Goal: Task Accomplishment & Management: Manage account settings

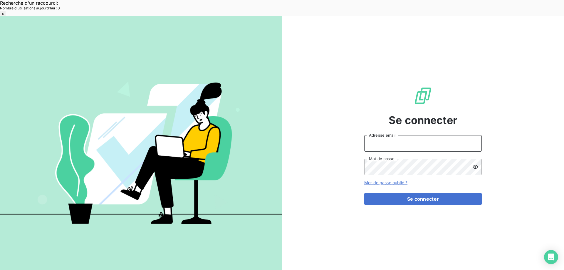
type input "[EMAIL_ADDRESS][DOMAIN_NAME]"
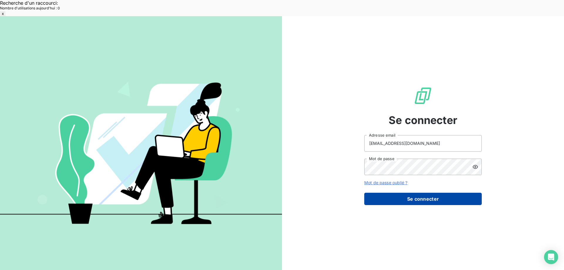
click at [390, 193] on button "Se connecter" at bounding box center [422, 199] width 117 height 12
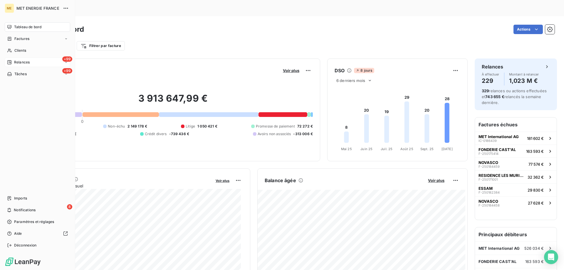
click at [15, 63] on span "Relances" at bounding box center [22, 62] width 16 height 5
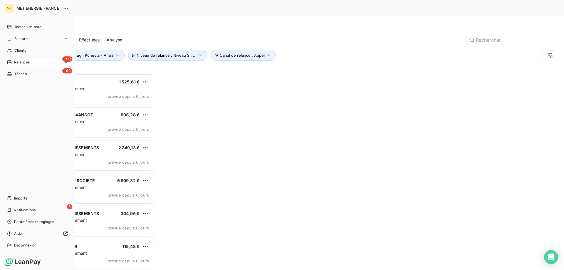
scroll to position [208, 122]
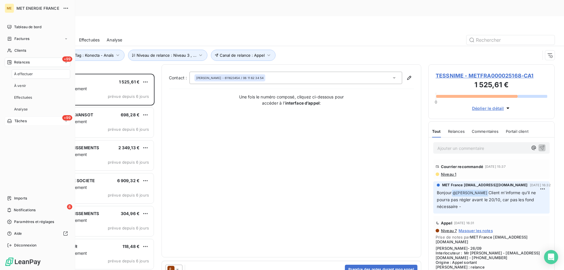
click at [18, 121] on span "Tâches" at bounding box center [20, 120] width 12 height 5
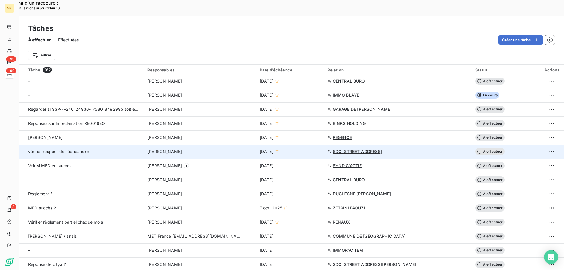
scroll to position [205, 0]
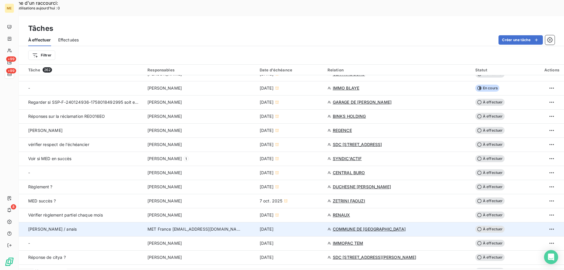
click at [312, 226] on div "[DATE]" at bounding box center [289, 229] width 61 height 6
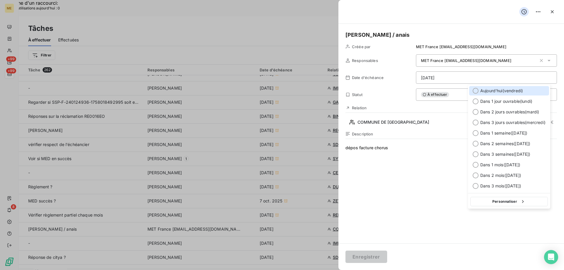
click at [497, 92] on span "[DATE] ( [DATE] )" at bounding box center [501, 91] width 43 height 6
type input "[DATE]"
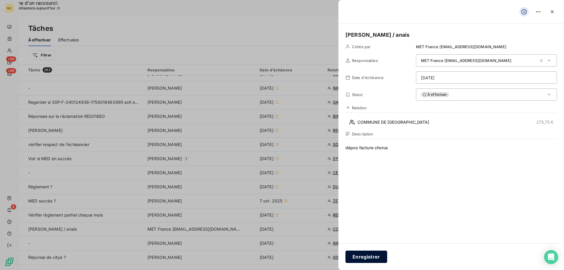
click at [367, 258] on button "Enregistrer" at bounding box center [366, 256] width 42 height 12
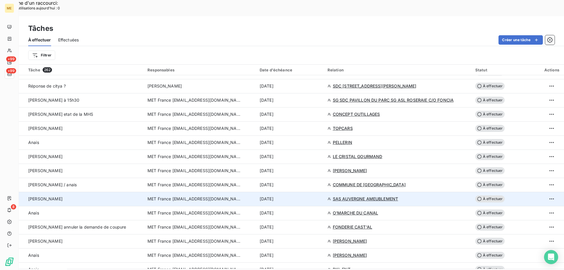
scroll to position [352, 0]
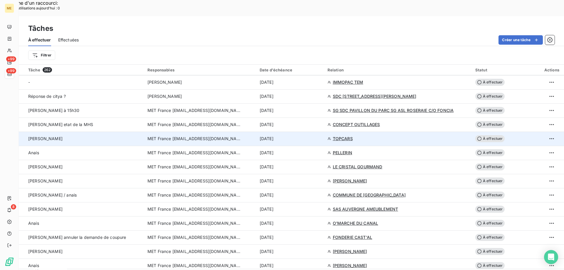
click at [301, 136] on div "[DATE]" at bounding box center [289, 139] width 61 height 6
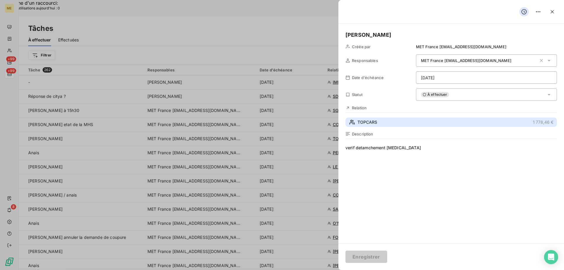
click at [403, 122] on button "TOPCARS 1 778,46 €" at bounding box center [450, 121] width 211 height 9
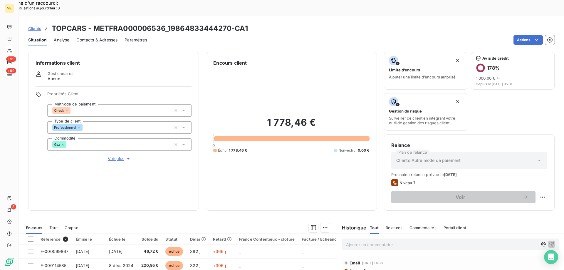
click at [118, 156] on span "Voir plus" at bounding box center [119, 159] width 23 height 6
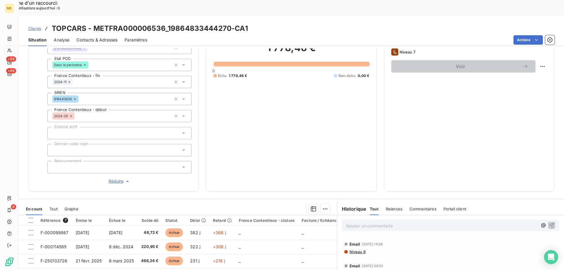
scroll to position [88, 0]
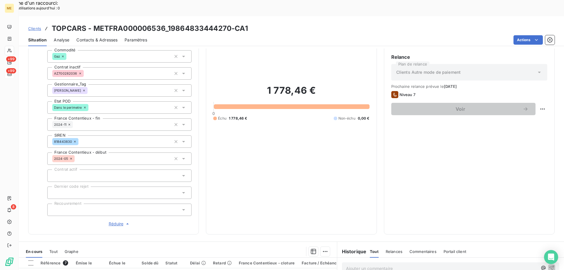
click at [35, 26] on span "Clients" at bounding box center [34, 28] width 13 height 5
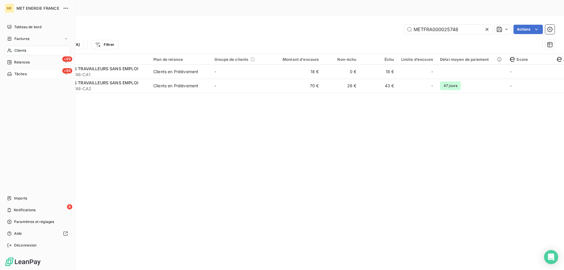
click at [16, 75] on span "Tâches" at bounding box center [20, 73] width 12 height 5
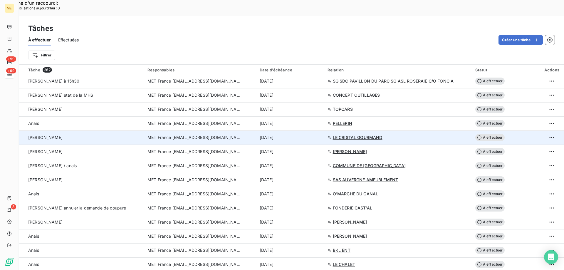
scroll to position [382, 0]
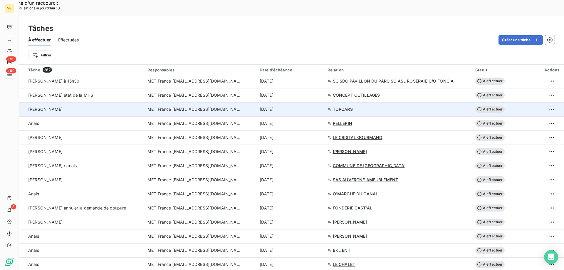
click at [319, 106] on div "[DATE]" at bounding box center [289, 109] width 61 height 6
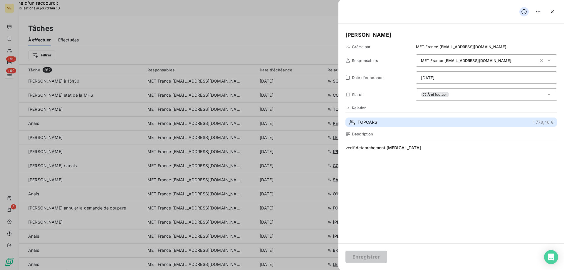
click at [372, 124] on span "TOPCARS" at bounding box center [367, 122] width 20 height 6
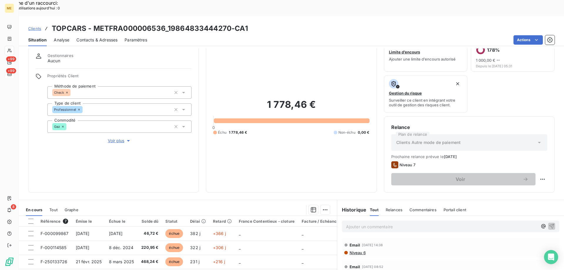
scroll to position [29, 0]
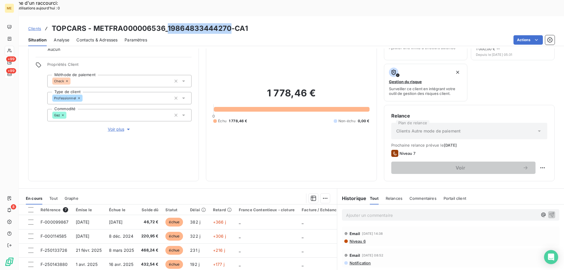
drag, startPoint x: 232, startPoint y: 11, endPoint x: 168, endPoint y: 17, distance: 64.0
click at [168, 23] on h3 "TOPCARS - METFRA000006536_19864833444270-CA1" at bounding box center [150, 28] width 196 height 11
copy h3 "19864833444270"
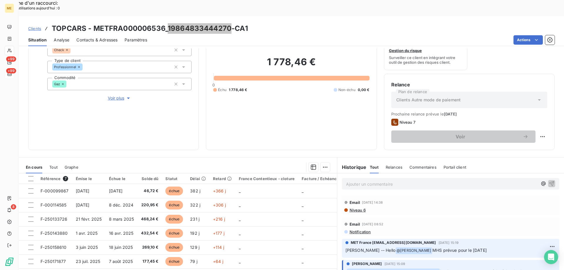
scroll to position [49, 0]
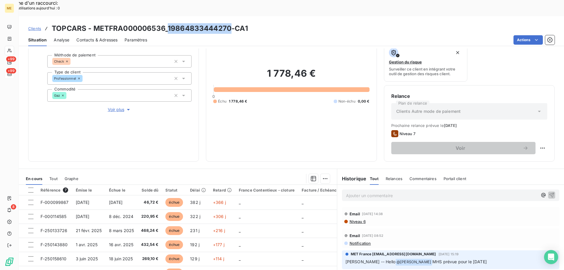
click at [113, 107] on span "Voir plus" at bounding box center [119, 110] width 23 height 6
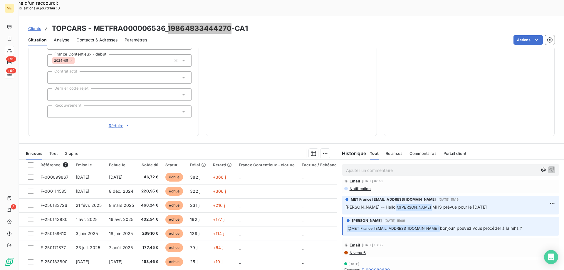
scroll to position [0, 0]
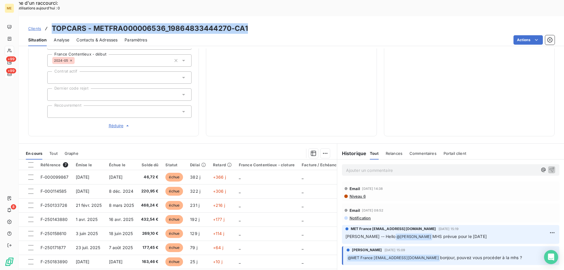
drag, startPoint x: 275, startPoint y: 11, endPoint x: 48, endPoint y: 11, distance: 226.3
click at [48, 23] on div "Clients TOPCARS - METFRA000006536_19864833444270-CA1" at bounding box center [291, 28] width 545 height 11
copy h3 "TOPCARS - METFRA000006536_19864833444270-CA1"
click at [364, 166] on p "Ajouter un commentaire ﻿" at bounding box center [441, 169] width 191 height 7
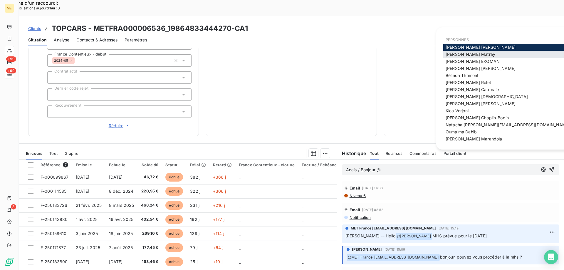
click at [451, 56] on span "[PERSON_NAME]" at bounding box center [470, 54] width 50 height 5
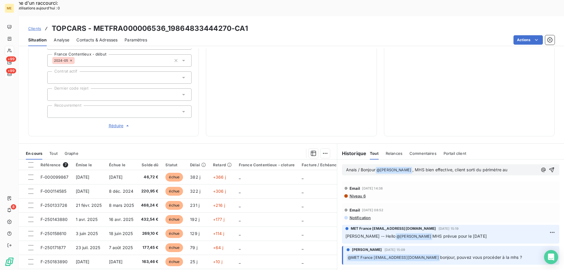
click at [510, 166] on p "Anais / Bonjour @ [PERSON_NAME] ﻿ , MHS bien effective, client sorti du périmèt…" at bounding box center [441, 169] width 191 height 7
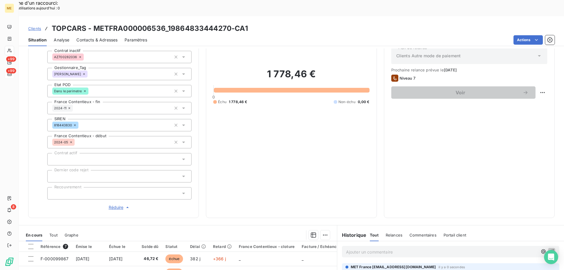
scroll to position [10, 0]
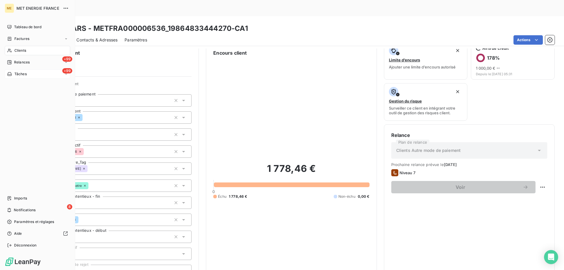
click at [30, 74] on div "+99 Tâches" at bounding box center [37, 73] width 65 height 9
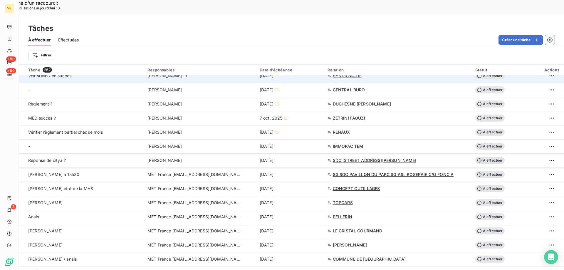
scroll to position [294, 0]
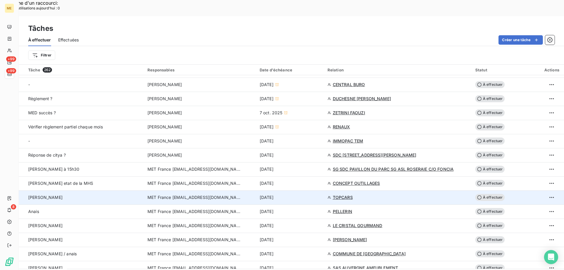
click at [311, 194] on div "[DATE]" at bounding box center [289, 197] width 61 height 6
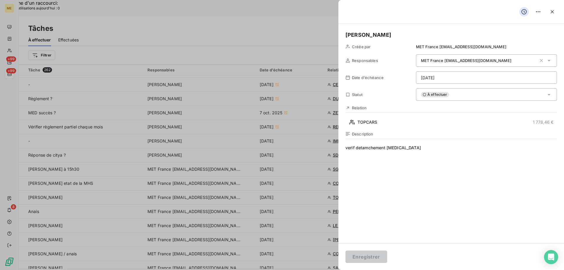
click at [452, 93] on div "À effectuer" at bounding box center [486, 94] width 141 height 12
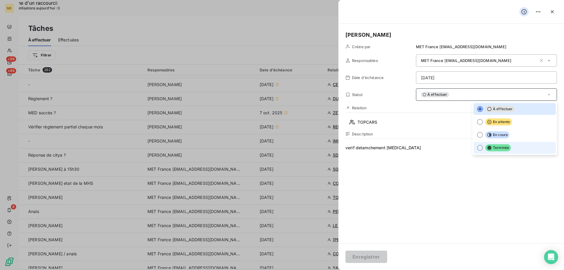
click at [511, 148] on li "Terminée" at bounding box center [514, 148] width 82 height 12
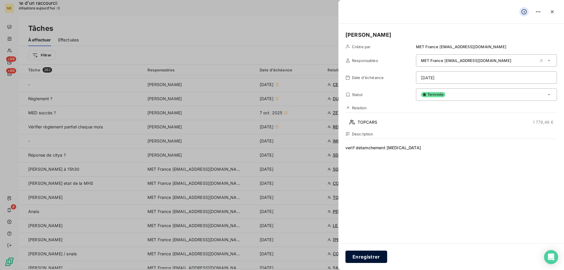
click at [353, 259] on button "Enregistrer" at bounding box center [366, 256] width 42 height 12
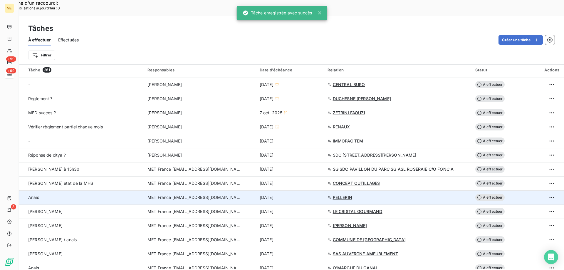
click at [312, 194] on div "[DATE]" at bounding box center [289, 197] width 61 height 6
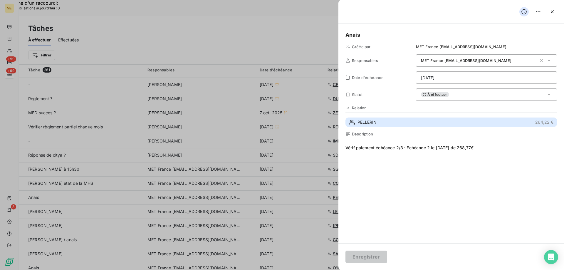
click at [386, 124] on button "PELLERIN 264,22 €" at bounding box center [450, 121] width 211 height 9
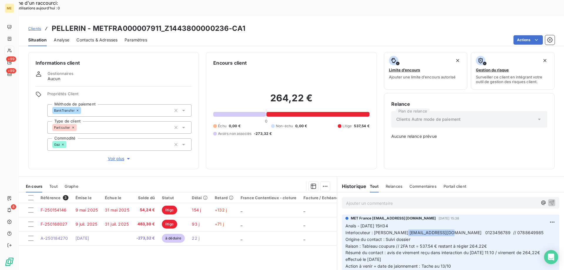
drag, startPoint x: 449, startPoint y: 213, endPoint x: 403, endPoint y: 211, distance: 45.3
click at [403, 230] on span "Interlocuteur : [PERSON_NAME] [EMAIL_ADDRESS][DOMAIN_NAME] 0123456789 // 078864…" at bounding box center [444, 232] width 198 height 5
copy span "[EMAIL_ADDRESS][DOMAIN_NAME]"
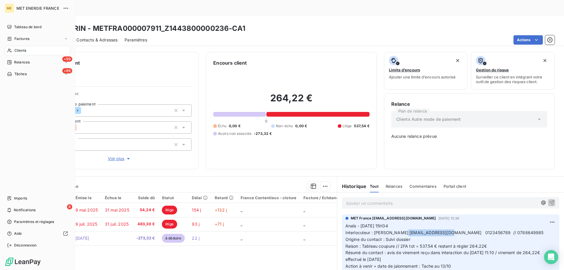
click at [20, 72] on span "Tâches" at bounding box center [20, 73] width 12 height 5
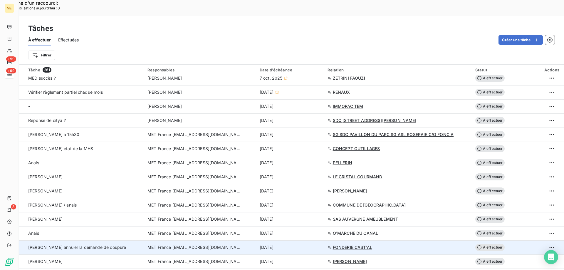
scroll to position [323, 0]
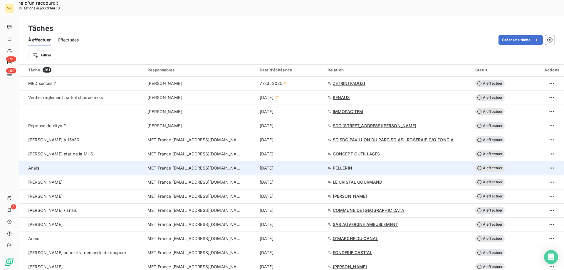
click at [303, 165] on div "[DATE]" at bounding box center [289, 168] width 61 height 6
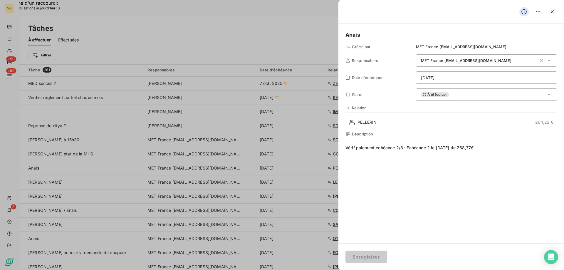
click at [482, 95] on div "À effectuer" at bounding box center [486, 94] width 141 height 12
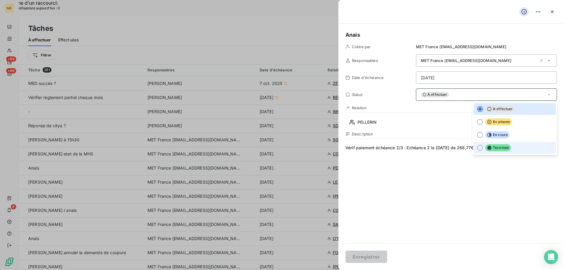
click at [511, 147] on li "Terminée" at bounding box center [514, 148] width 82 height 12
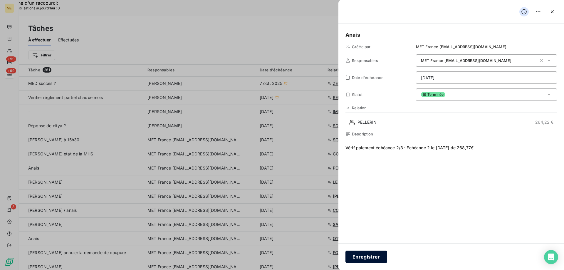
click at [364, 252] on button "Enregistrer" at bounding box center [366, 256] width 42 height 12
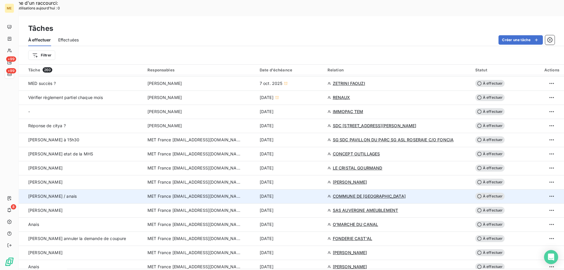
click at [306, 189] on td "[DATE]" at bounding box center [290, 196] width 68 height 14
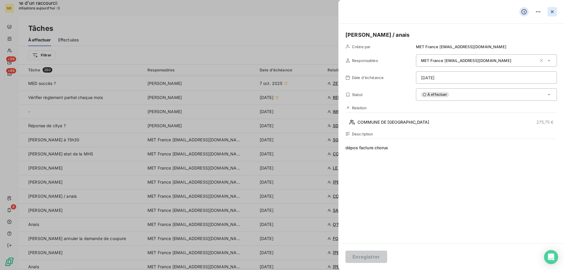
click at [551, 11] on icon "button" at bounding box center [551, 11] width 3 height 3
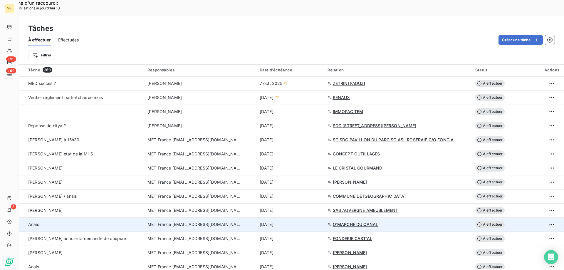
click at [309, 221] on div "[DATE]" at bounding box center [289, 224] width 61 height 6
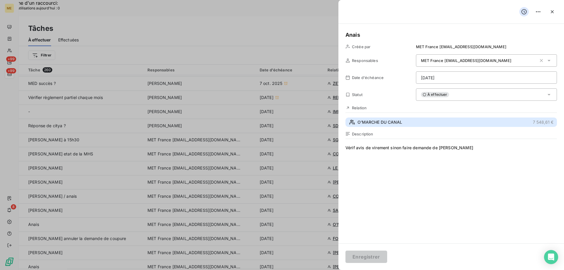
click at [421, 124] on button "O'MARCHE DU CANAL 7 548,61 €" at bounding box center [450, 121] width 211 height 9
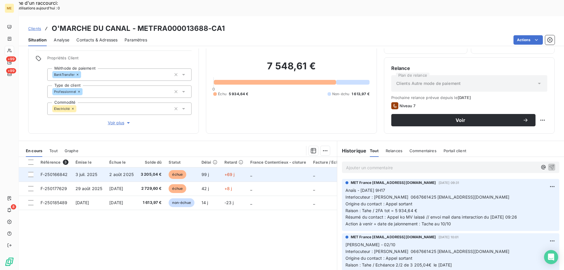
scroll to position [37, 0]
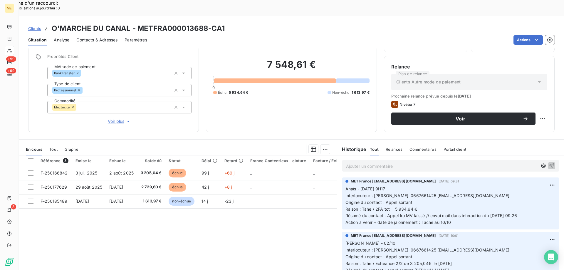
drag, startPoint x: 500, startPoint y: 180, endPoint x: 441, endPoint y: 180, distance: 58.4
click at [441, 193] on span "Interlocuteur : [PERSON_NAME] 0667661425 [EMAIL_ADDRESS][DOMAIN_NAME]" at bounding box center [427, 195] width 164 height 5
copy span "[EMAIL_ADDRESS][DOMAIN_NAME]"
drag, startPoint x: 206, startPoint y: 12, endPoint x: 136, endPoint y: 14, distance: 69.6
click at [136, 23] on h3 "O'MARCHE DU CANAL - METFRA000013688-CA1" at bounding box center [138, 28] width 173 height 11
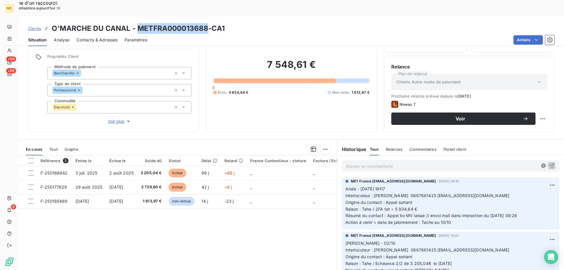
copy h3 "METFRA000013688"
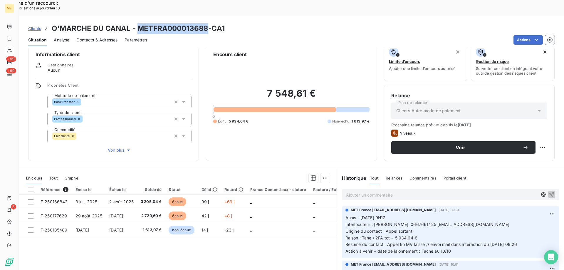
scroll to position [0, 0]
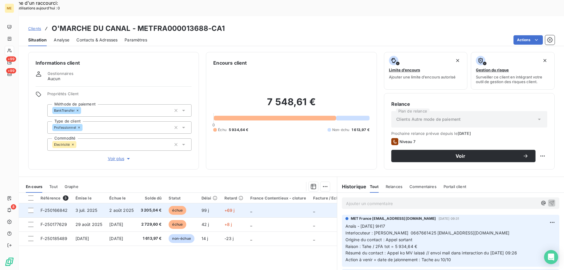
click at [284, 203] on td "_" at bounding box center [278, 210] width 63 height 14
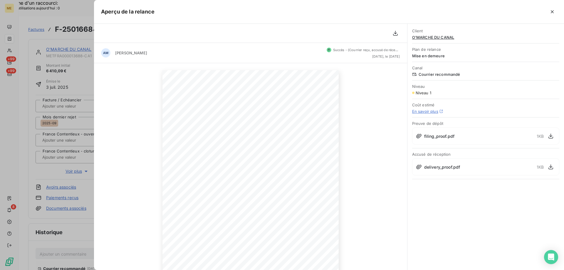
click at [555, 10] on button "button" at bounding box center [551, 11] width 9 height 9
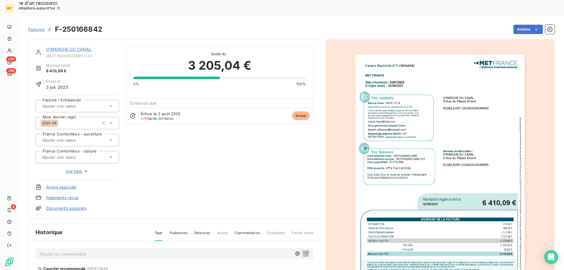
click at [441, 161] on img "button" at bounding box center [439, 174] width 169 height 239
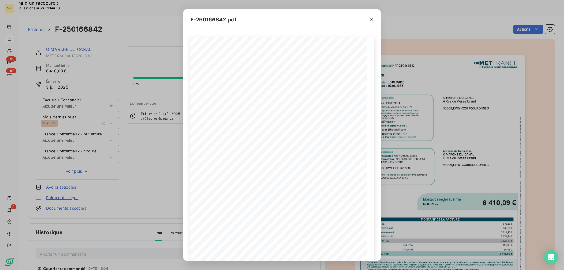
scroll to position [40, 0]
click at [293, 252] on icon "button" at bounding box center [294, 250] width 6 height 6
click at [371, 21] on icon "button" at bounding box center [371, 20] width 6 height 6
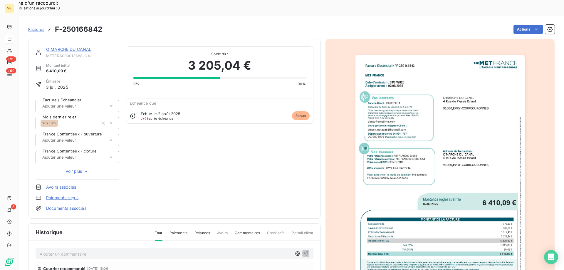
click at [77, 47] on link "O'MARCHE DU CANAL" at bounding box center [68, 49] width 45 height 5
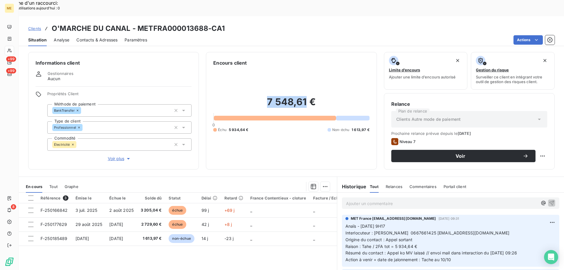
drag, startPoint x: 304, startPoint y: 87, endPoint x: 259, endPoint y: 91, distance: 45.6
click at [259, 96] on h2 "7 548,61 €" at bounding box center [291, 105] width 156 height 18
click at [276, 118] on div "7 548,61 € 0 Échu 5 934,64 € Non-échu 1 613,97 €" at bounding box center [291, 114] width 156 height 96
drag, startPoint x: 248, startPoint y: 110, endPoint x: 227, endPoint y: 112, distance: 21.6
click at [227, 127] on div "Échu 5 934,64 € Non-échu 1 613,97 €" at bounding box center [291, 129] width 156 height 5
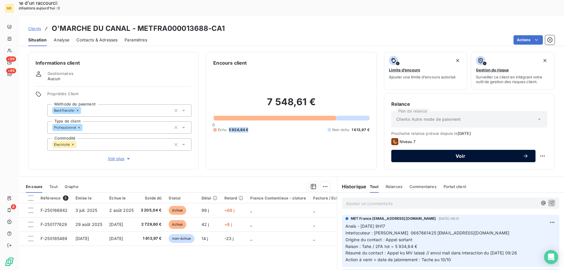
copy span "5 934,64 €"
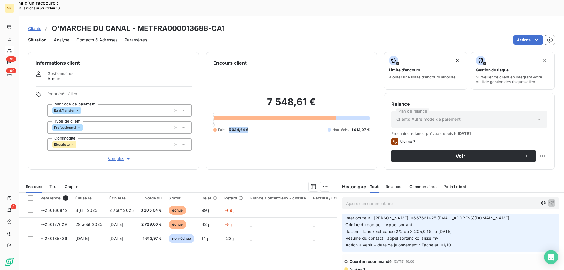
scroll to position [117, 0]
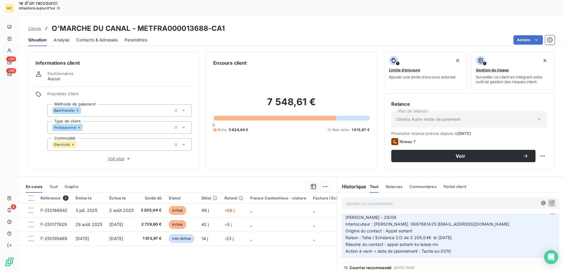
click at [355, 269] on span "Niveau 1" at bounding box center [357, 275] width 16 height 5
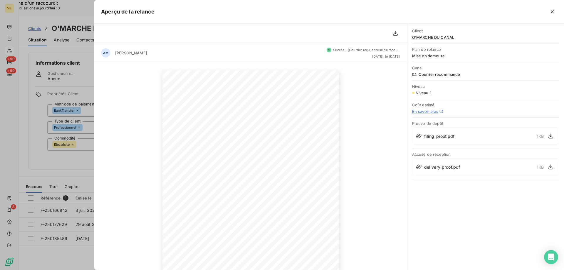
click at [549, 11] on icon "button" at bounding box center [552, 12] width 6 height 6
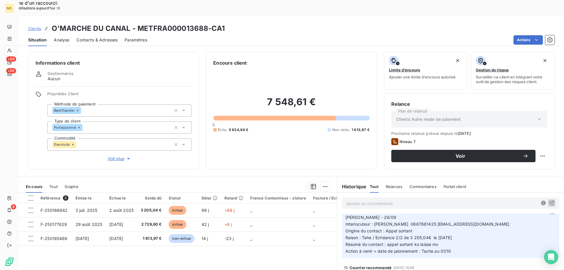
scroll to position [0, 0]
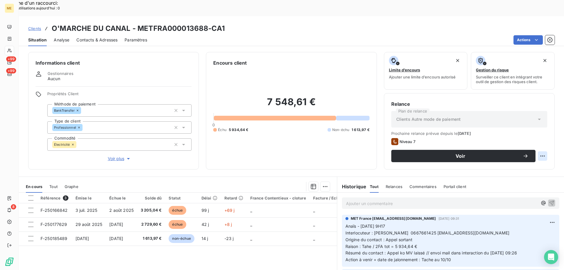
click at [535, 152] on div "Replanifier cette action" at bounding box center [513, 152] width 53 height 9
select select "9"
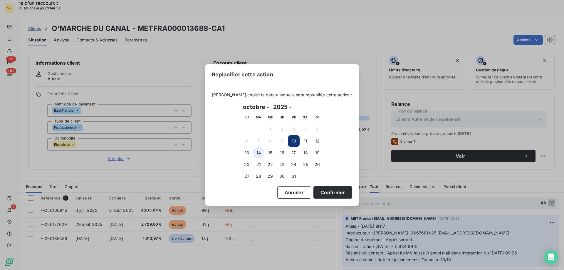
click at [257, 155] on button "14" at bounding box center [258, 153] width 12 height 12
click at [336, 192] on button "Confirmer" at bounding box center [332, 192] width 39 height 12
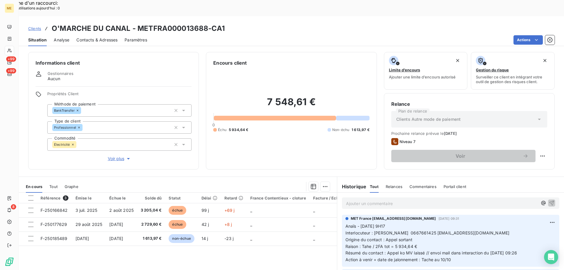
click at [416, 200] on p "Ajouter un commentaire ﻿" at bounding box center [441, 203] width 191 height 7
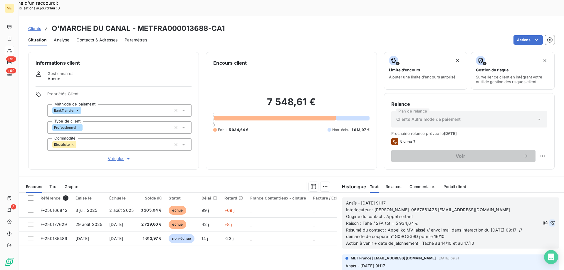
click at [549, 220] on icon "button" at bounding box center [551, 222] width 5 height 5
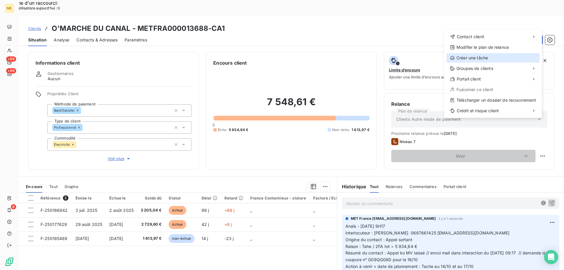
click at [495, 58] on div "Créer une tâche" at bounding box center [492, 57] width 93 height 9
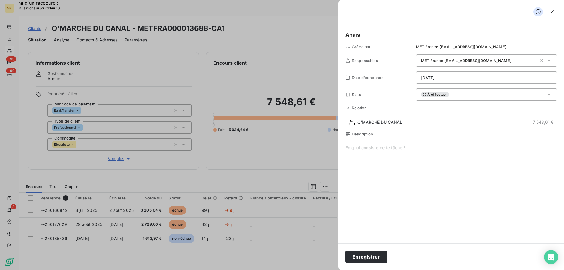
click at [372, 147] on span at bounding box center [450, 201] width 211 height 113
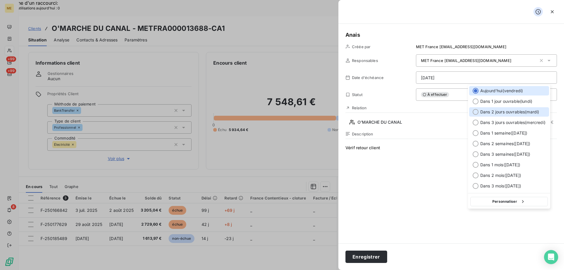
click at [487, 113] on span "Dans 2 jours ouvrables ( [DATE] )" at bounding box center [509, 112] width 59 height 6
type input "[DATE]"
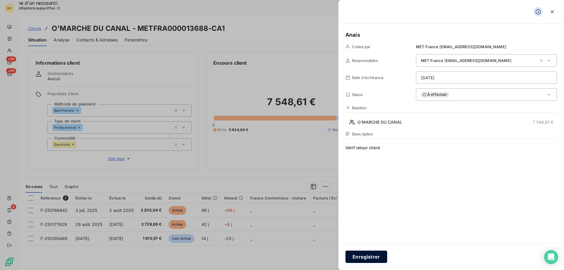
click at [365, 255] on button "Enregistrer" at bounding box center [366, 256] width 42 height 12
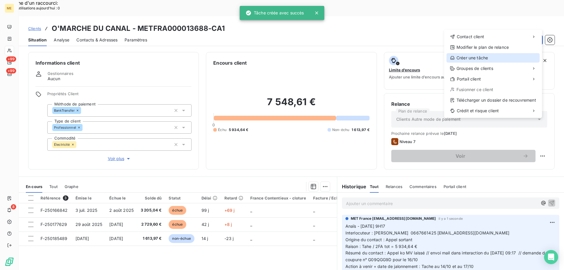
click at [481, 61] on div "Créer une tâche" at bounding box center [492, 57] width 93 height 9
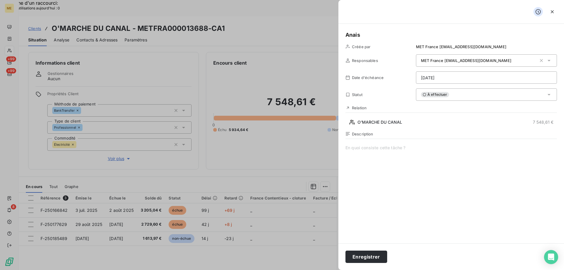
click at [416, 149] on span at bounding box center [450, 201] width 211 height 113
click at [429, 148] on span "Vérif état coupure n°" at bounding box center [450, 201] width 211 height 113
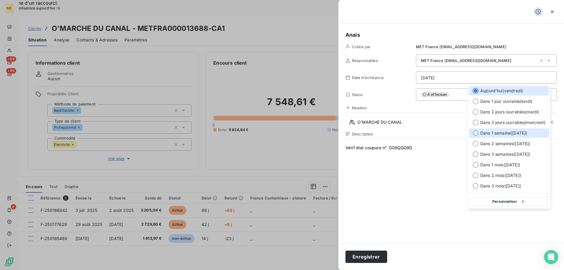
click at [512, 129] on div "Dans 1 semaine ( [DATE] )" at bounding box center [509, 132] width 80 height 9
type input "[DATE]"
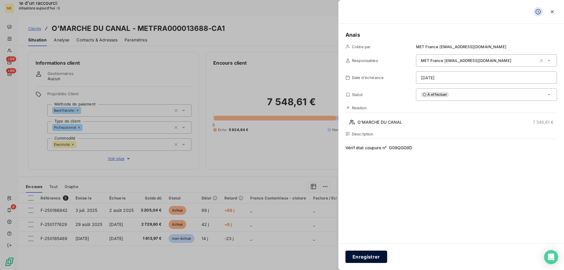
click at [374, 255] on button "Enregistrer" at bounding box center [366, 256] width 42 height 12
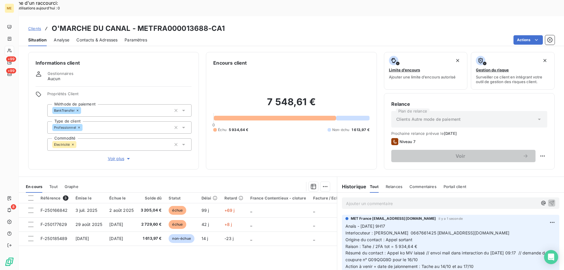
click at [330, 117] on div "7 548,61 € 0 Échu 5 934,64 € Non-échu 1 613,97 €" at bounding box center [291, 114] width 156 height 96
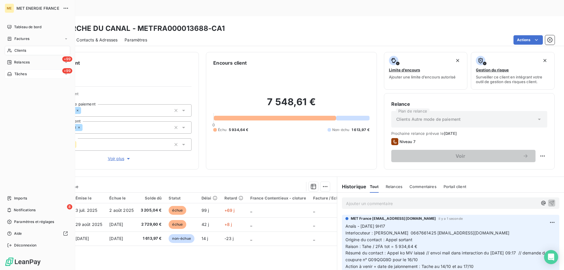
click at [53, 77] on div "+99 Tâches" at bounding box center [37, 73] width 65 height 9
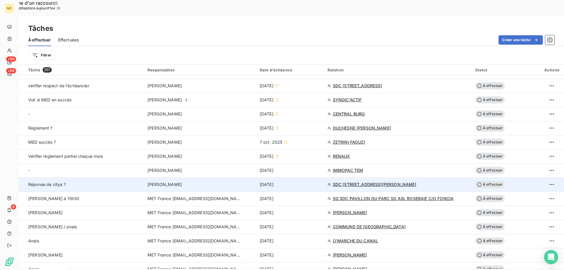
scroll to position [323, 0]
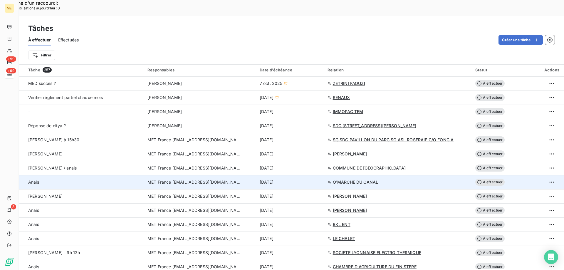
click at [299, 179] on div "[DATE]" at bounding box center [289, 182] width 61 height 6
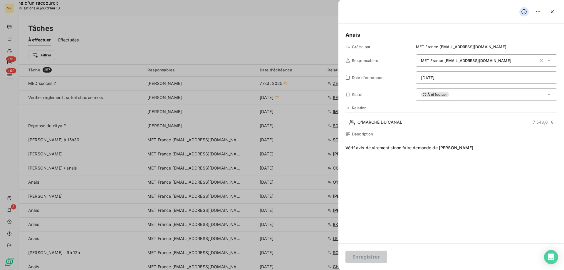
click at [499, 97] on div "À effectuer" at bounding box center [486, 94] width 141 height 12
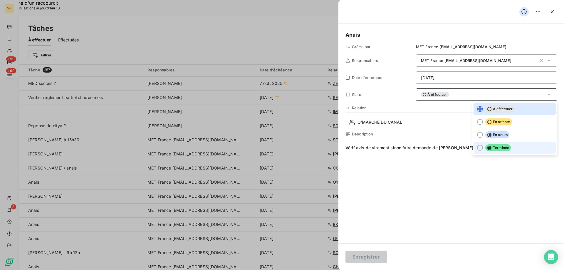
click at [487, 149] on icon at bounding box center [489, 147] width 5 height 5
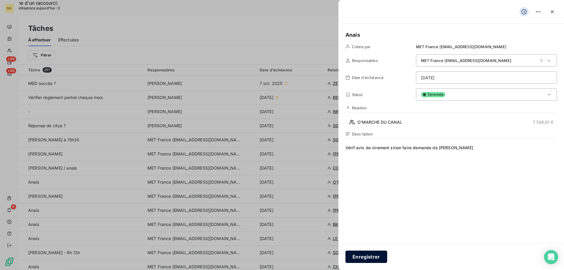
click at [366, 259] on button "Enregistrer" at bounding box center [366, 256] width 42 height 12
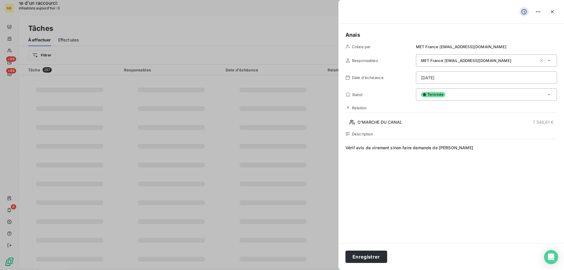
scroll to position [89, 0]
click at [360, 259] on button "Enregistrer" at bounding box center [366, 256] width 42 height 12
click at [554, 11] on icon "button" at bounding box center [552, 12] width 6 height 6
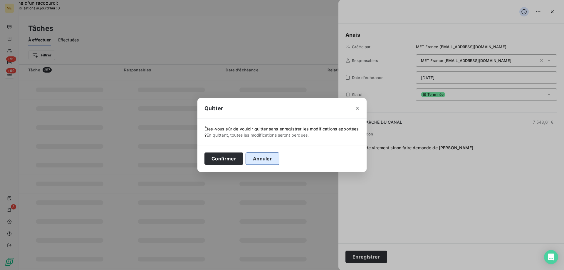
click at [263, 159] on button "Annuler" at bounding box center [262, 158] width 34 height 12
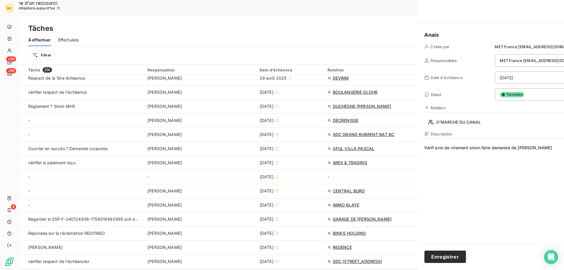
scroll to position [323, 0]
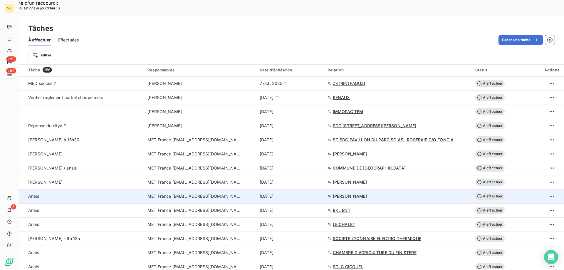
click at [315, 193] on div "[DATE]" at bounding box center [289, 196] width 61 height 6
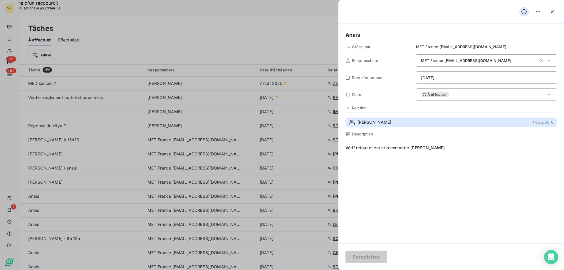
click at [410, 123] on button "OLIVIER 1 836,26 €" at bounding box center [450, 121] width 211 height 9
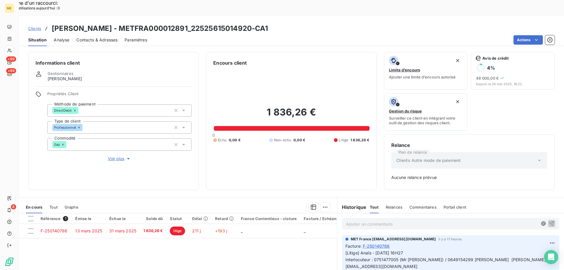
drag, startPoint x: 80, startPoint y: 64, endPoint x: 35, endPoint y: 65, distance: 44.9
click at [35, 65] on div "Informations client Gestionnaires [PERSON_NAME] Propriétés Client Méthode de pa…" at bounding box center [113, 121] width 171 height 138
click at [112, 53] on div "Informations client Gestionnaires [PERSON_NAME] Propriétés Client Méthode de pa…" at bounding box center [113, 121] width 171 height 138
click at [33, 26] on link "Clients" at bounding box center [34, 29] width 13 height 6
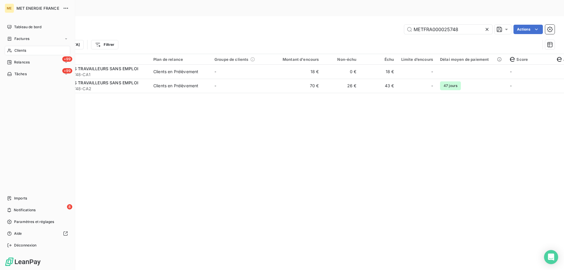
click at [26, 76] on span "Tâches" at bounding box center [20, 73] width 12 height 5
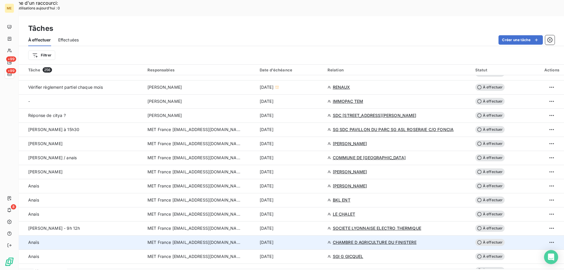
scroll to position [352, 0]
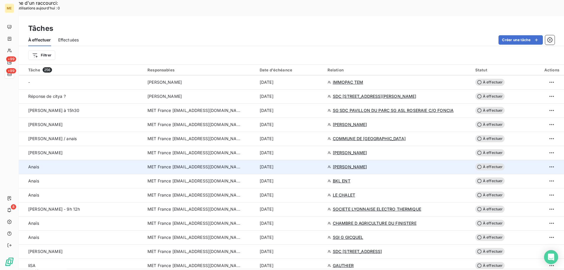
click at [315, 164] on div "[DATE]" at bounding box center [289, 167] width 61 height 6
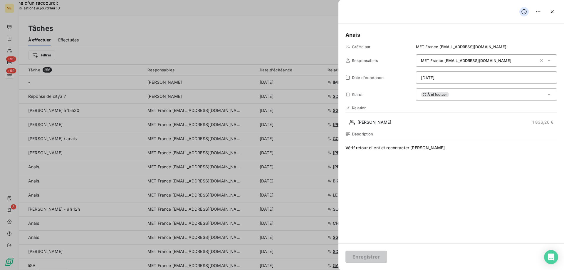
click at [472, 95] on div "À effectuer" at bounding box center [486, 94] width 141 height 12
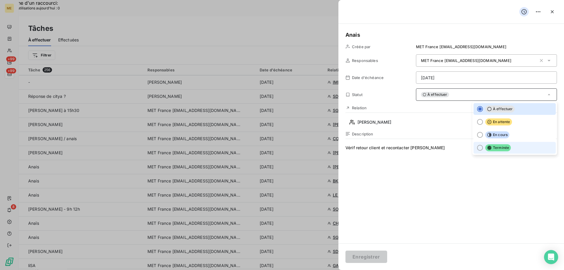
click at [521, 151] on li "Terminée" at bounding box center [514, 148] width 82 height 12
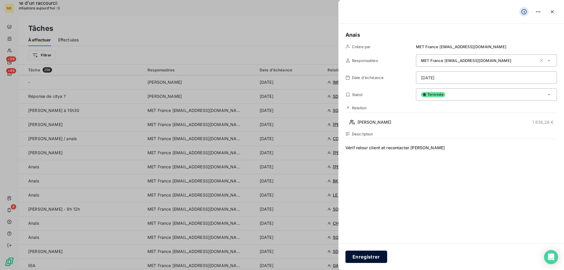
click at [365, 257] on button "Enregistrer" at bounding box center [366, 256] width 42 height 12
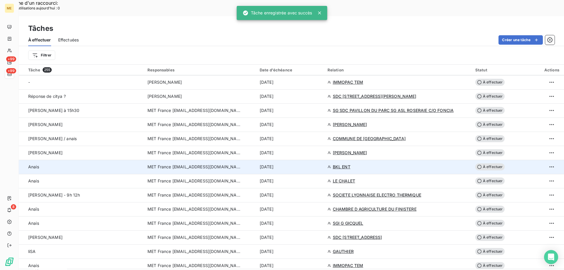
click at [307, 164] on div "[DATE]" at bounding box center [289, 167] width 61 height 6
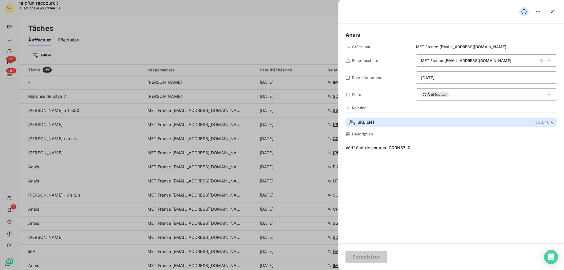
click at [387, 124] on button "BKL ENT 333,46 €" at bounding box center [450, 121] width 211 height 9
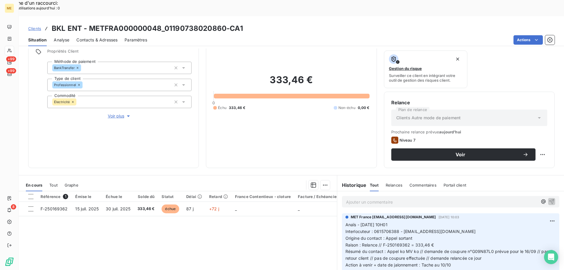
scroll to position [78, 0]
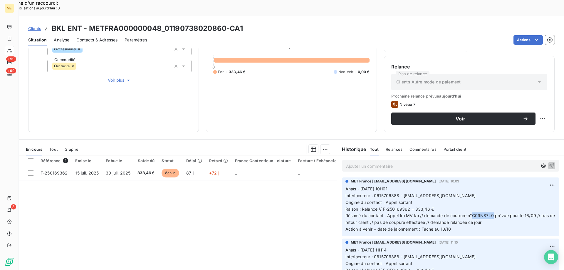
drag, startPoint x: 488, startPoint y: 200, endPoint x: 469, endPoint y: 202, distance: 18.9
click at [469, 202] on p "Anaïs - [DATE] 10H01 Interlocuteur : 0615706388 - [EMAIL_ADDRESS][DOMAIN_NAME] …" at bounding box center [450, 209] width 210 height 47
copy span "G09N87L0"
drag, startPoint x: 225, startPoint y: 12, endPoint x: 165, endPoint y: 16, distance: 60.3
click at [165, 23] on h3 "BKL ENT - METFRA000000048_01190738020860-CA1" at bounding box center [147, 28] width 191 height 11
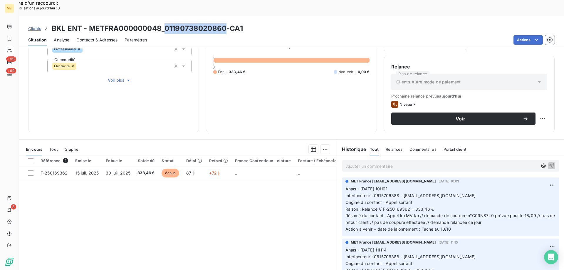
copy h3 "01190738020860"
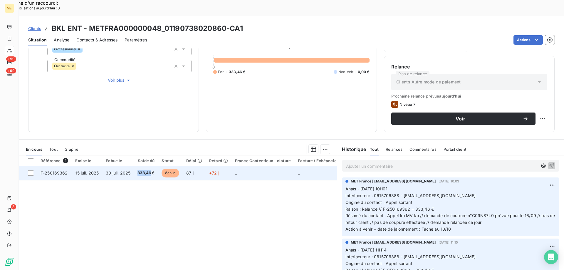
copy span "333,46"
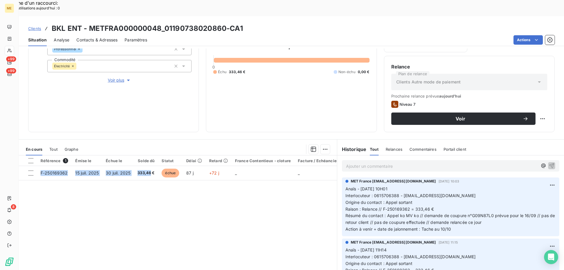
drag, startPoint x: 151, startPoint y: 158, endPoint x: 174, endPoint y: 199, distance: 47.4
click at [139, 191] on div "Référence 1 Émise le Échue le Solde dû Statut Délai Retard France Contentieux -…" at bounding box center [178, 211] width 318 height 113
click at [404, 162] on p "Ajouter un commentaire ﻿" at bounding box center [441, 165] width 191 height 7
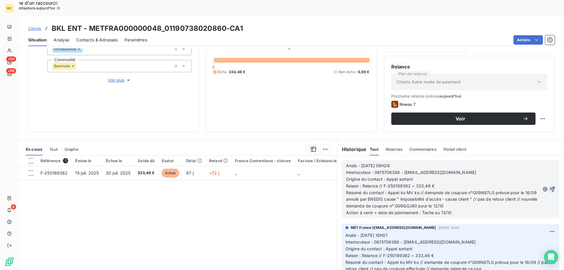
click at [549, 186] on icon "button" at bounding box center [552, 189] width 6 height 6
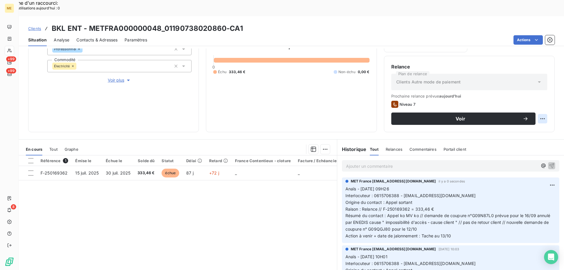
click at [540, 116] on div "Replanifier cette action" at bounding box center [513, 115] width 53 height 9
select select "9"
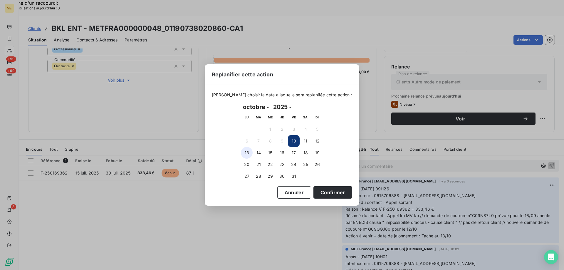
click at [246, 153] on button "13" at bounding box center [247, 153] width 12 height 12
click at [332, 193] on button "Confirmer" at bounding box center [332, 192] width 39 height 12
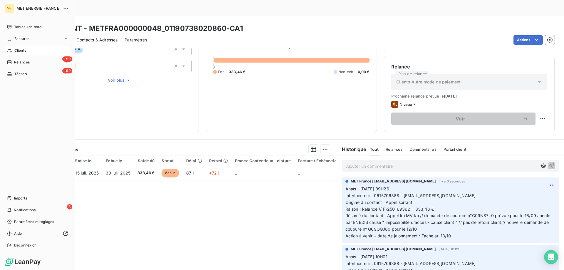
click at [12, 74] on div "Tâches" at bounding box center [17, 73] width 20 height 5
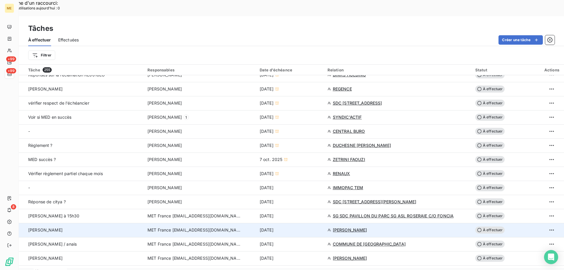
scroll to position [264, 0]
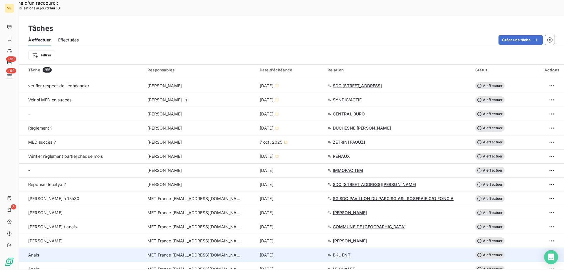
click at [312, 252] on div "[DATE]" at bounding box center [289, 255] width 61 height 6
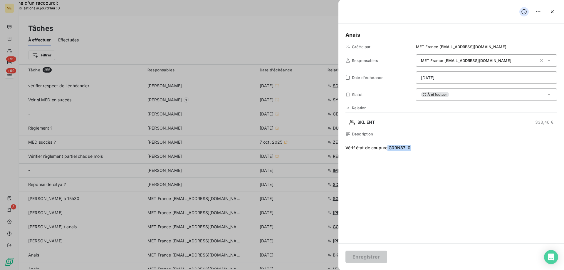
drag, startPoint x: 412, startPoint y: 148, endPoint x: 388, endPoint y: 149, distance: 23.5
click at [388, 149] on span "Vérif état de coupure G09N87L0" at bounding box center [450, 201] width 211 height 113
click at [414, 151] on span "Vérif état de coupure" at bounding box center [450, 201] width 211 height 113
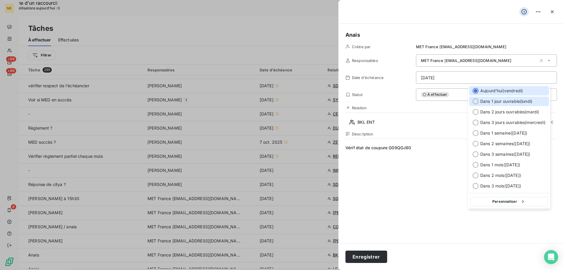
click at [503, 100] on span "Dans 1 jour ouvrable ( [DATE] )" at bounding box center [506, 101] width 52 height 6
type input "[DATE]"
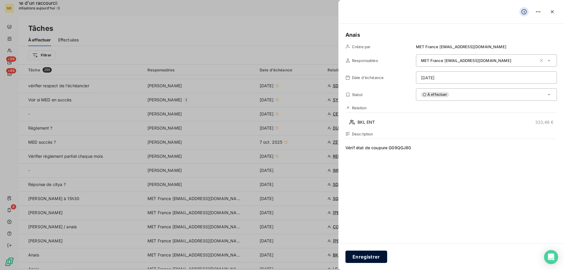
click at [372, 253] on button "Enregistrer" at bounding box center [366, 256] width 42 height 12
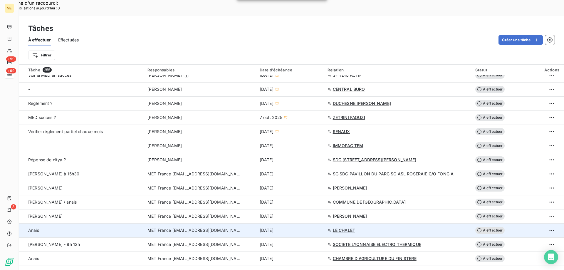
scroll to position [294, 0]
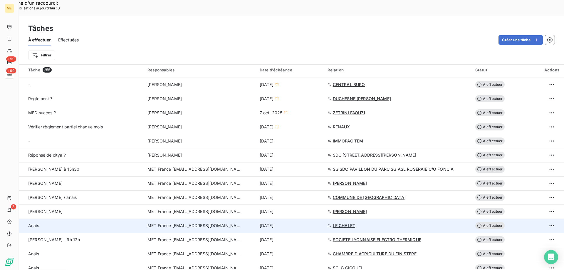
click at [308, 218] on td "[DATE]" at bounding box center [290, 225] width 68 height 14
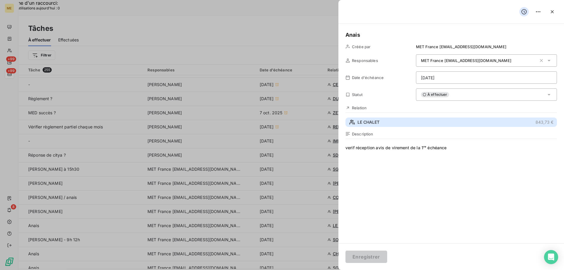
click at [439, 122] on button "LE CHALET 843,73 €" at bounding box center [450, 121] width 211 height 9
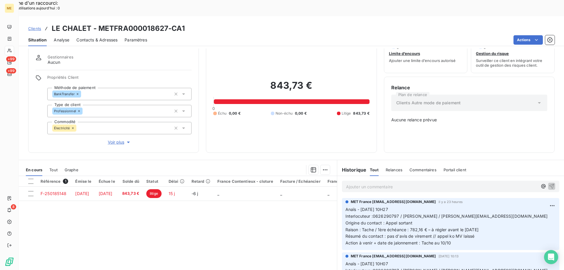
scroll to position [33, 0]
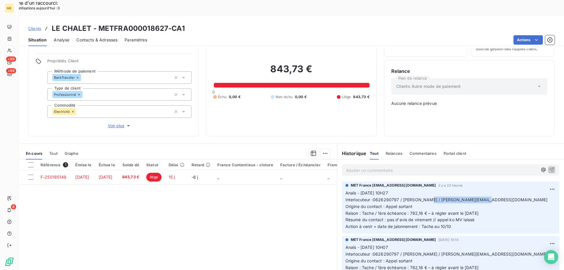
drag, startPoint x: 483, startPoint y: 178, endPoint x: 427, endPoint y: 181, distance: 56.4
click at [427, 190] on p "Anaïs - [DATE] 10H27 Interlocuteur :0626290797 / Mme BONG / [EMAIL_ADDRESS][DOM…" at bounding box center [450, 210] width 210 height 40
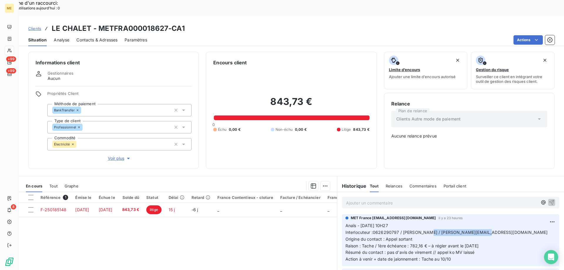
scroll to position [0, 0]
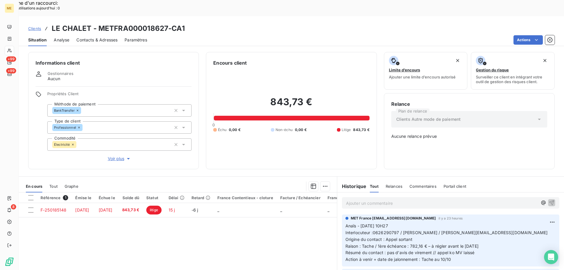
click at [353, 144] on div "Encours client 843,73 € 0 Échu 0,00 € Non-échu 0,00 € Litige 843,73 €" at bounding box center [291, 110] width 171 height 117
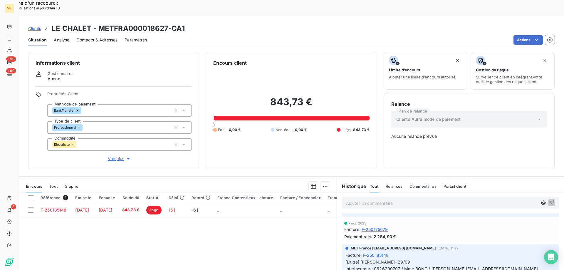
scroll to position [29, 0]
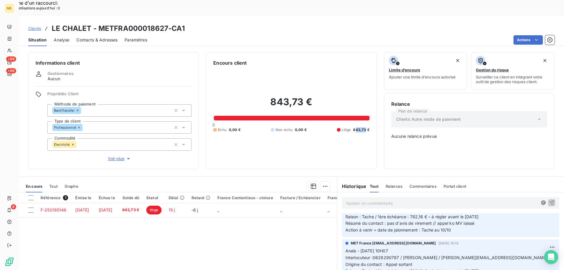
drag, startPoint x: 352, startPoint y: 109, endPoint x: 364, endPoint y: 108, distance: 12.1
click at [364, 127] on span "843,73 €" at bounding box center [361, 129] width 16 height 5
click at [361, 121] on div "843,73 € 0 Échu 0,00 € Non-échu 0,00 € Litige 843,73 €" at bounding box center [291, 113] width 156 height 95
click at [349, 116] on div "843,73 € 0 Échu 0,00 € Non-échu 0,00 € Litige 843,73 €" at bounding box center [291, 113] width 156 height 95
drag, startPoint x: 167, startPoint y: 12, endPoint x: 99, endPoint y: 11, distance: 68.7
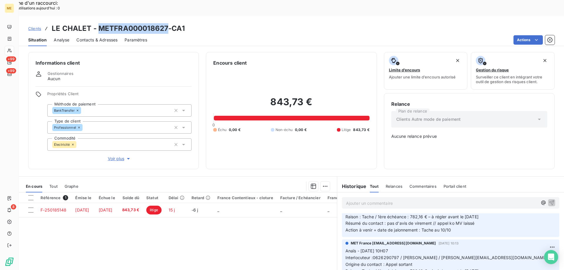
click at [99, 23] on h3 "LE CHALET - METFRA000018627-CA1" at bounding box center [118, 28] width 133 height 11
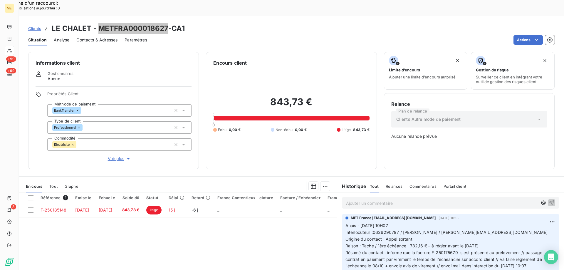
scroll to position [59, 0]
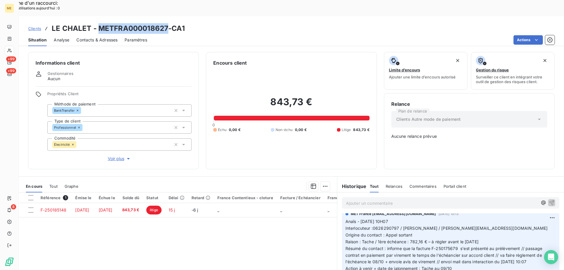
click at [48, 180] on div "En cours Tout Graphe" at bounding box center [178, 186] width 318 height 12
click at [55, 184] on span "Tout" at bounding box center [53, 186] width 8 height 5
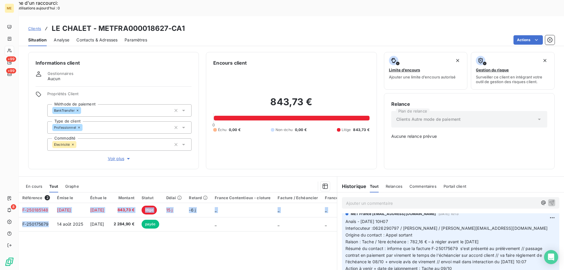
drag, startPoint x: 48, startPoint y: 204, endPoint x: 32, endPoint y: 228, distance: 29.1
click at [30, 225] on div "Référence 2 Émise le Échue le Montant Statut Délai Retard France Contentieux - …" at bounding box center [178, 248] width 318 height 113
click at [267, 129] on div "843,73 € 0 Échu 0,00 € Non-échu 0,00 € Litige 843,73 €" at bounding box center [291, 113] width 156 height 95
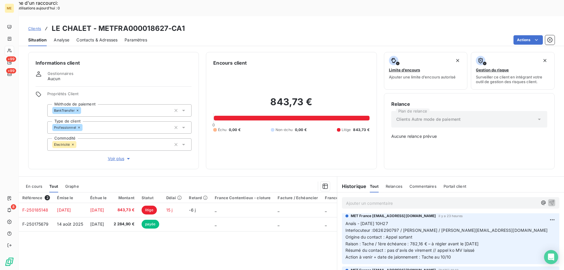
scroll to position [0, 0]
click at [385, 199] on p "Ajouter un commentaire ﻿" at bounding box center [441, 202] width 191 height 7
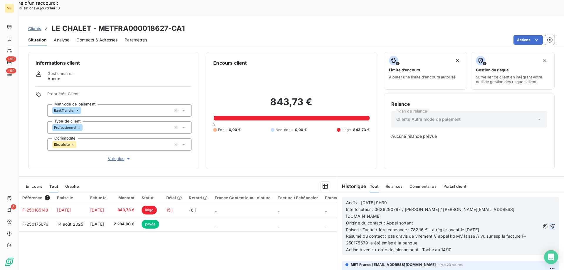
click at [549, 223] on icon "button" at bounding box center [551, 225] width 5 height 5
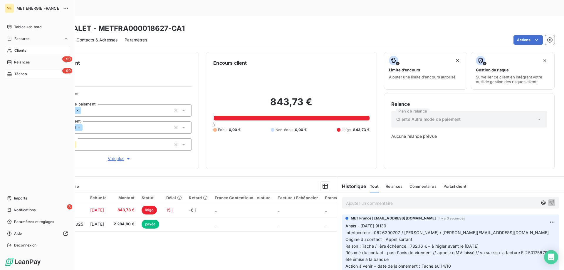
click at [18, 73] on span "Tâches" at bounding box center [20, 73] width 12 height 5
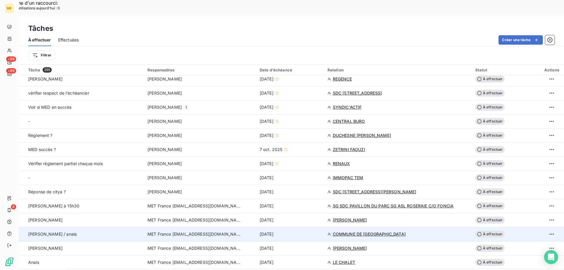
scroll to position [264, 0]
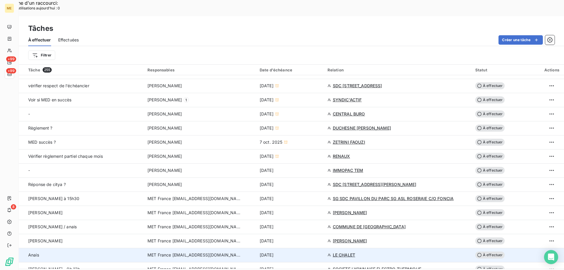
click at [303, 248] on td "[DATE]" at bounding box center [290, 255] width 68 height 14
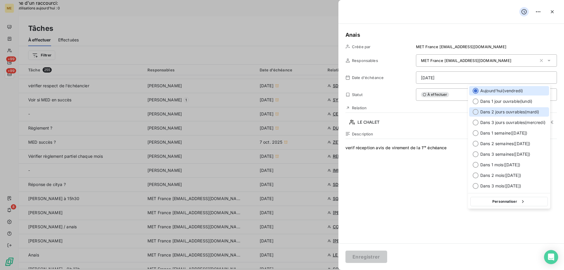
click at [489, 110] on span "Dans 2 jours ouvrables ( [DATE] )" at bounding box center [509, 112] width 59 height 6
type input "[DATE]"
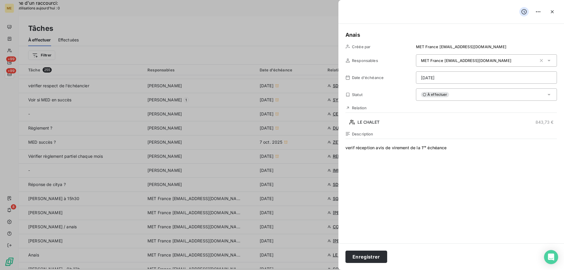
click at [463, 192] on span "verif réception avis de virement de la 1ʳᵉ échéance" at bounding box center [450, 201] width 211 height 113
drag, startPoint x: 468, startPoint y: 151, endPoint x: 358, endPoint y: 146, distance: 110.2
click at [358, 146] on span "verif réception avis de virement de la 1ʳᵉ échéance" at bounding box center [450, 201] width 211 height 113
click at [365, 254] on button "Enregistrer" at bounding box center [366, 256] width 42 height 12
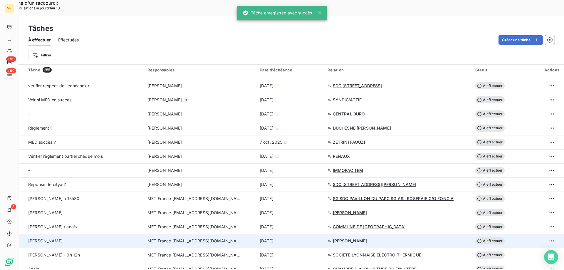
scroll to position [294, 0]
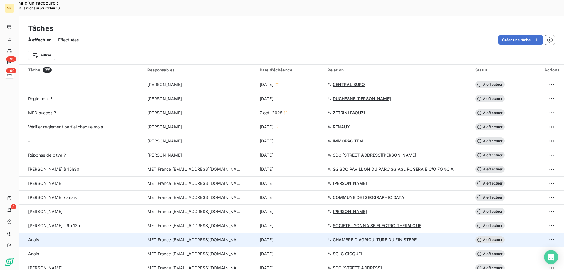
click at [310, 237] on div "[DATE]" at bounding box center [289, 240] width 61 height 6
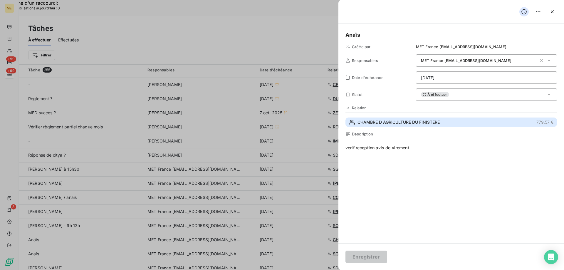
click at [414, 122] on span "CHAMBRE D AGRICULTURE DU FINISTERE" at bounding box center [398, 122] width 82 height 6
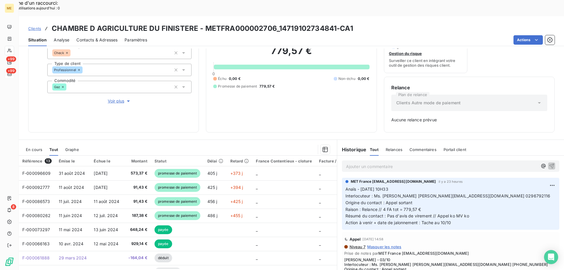
scroll to position [58, 0]
click at [38, 147] on span "En cours" at bounding box center [34, 149] width 16 height 5
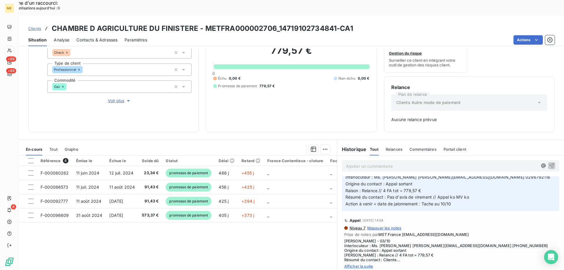
scroll to position [29, 0]
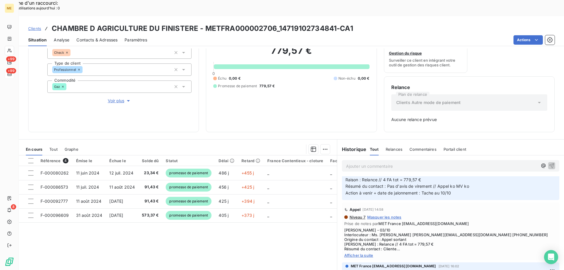
click at [357, 253] on span "Afficher la suite" at bounding box center [450, 255] width 213 height 5
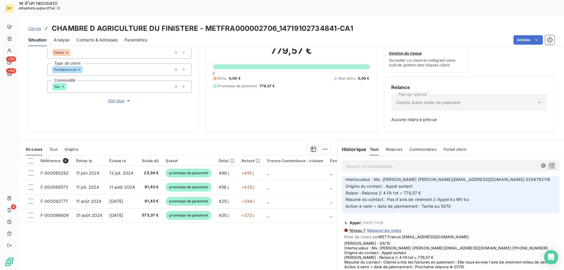
scroll to position [0, 0]
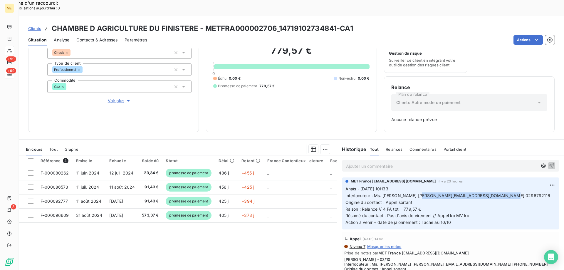
drag, startPoint x: 498, startPoint y: 181, endPoint x: 419, endPoint y: 181, distance: 78.7
click at [419, 193] on span "Interlocuteur : Ms. [PERSON_NAME] [PERSON_NAME][EMAIL_ADDRESS][DOMAIN_NAME] 029…" at bounding box center [447, 195] width 205 height 5
click at [356, 94] on div "779,57 € 0 Échu 0,00 € Non-échu 0,00 € Promesse de paiement 779,57 €" at bounding box center [291, 67] width 156 height 116
click at [414, 162] on p "Ajouter un commentaire ﻿" at bounding box center [441, 165] width 191 height 7
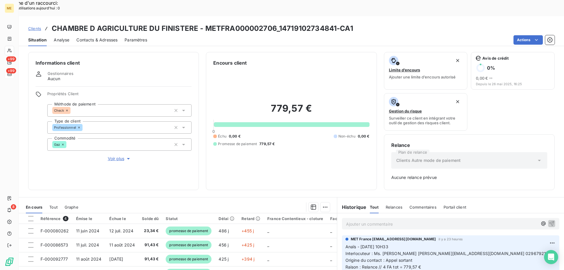
click at [417, 220] on p "Ajouter un commentaire ﻿" at bounding box center [441, 223] width 191 height 7
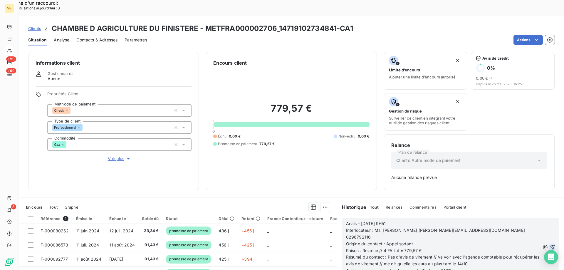
click at [549, 244] on icon "button" at bounding box center [551, 246] width 5 height 5
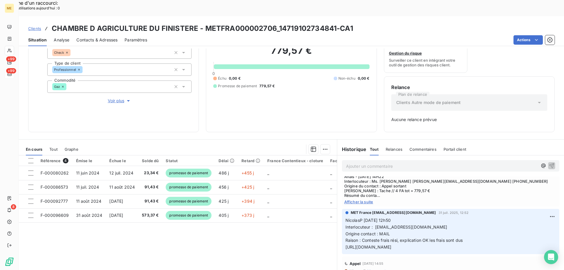
scroll to position [499, 0]
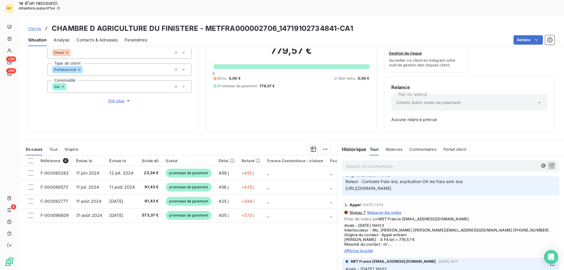
click at [366, 248] on span "Afficher la suite" at bounding box center [450, 250] width 213 height 5
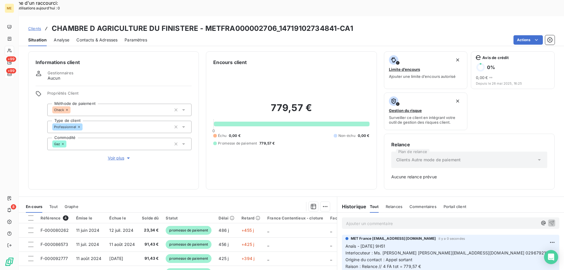
scroll to position [0, 0]
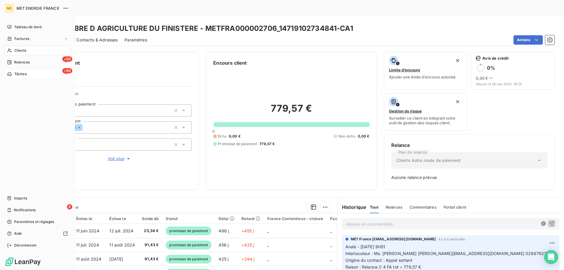
click at [20, 73] on span "Tâches" at bounding box center [20, 73] width 12 height 5
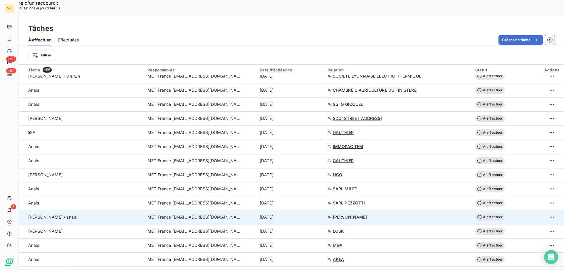
scroll to position [382, 0]
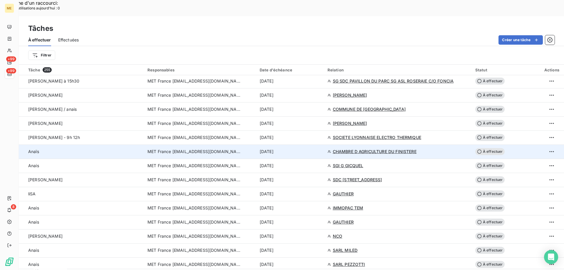
click at [312, 149] on div "[DATE]" at bounding box center [289, 152] width 61 height 6
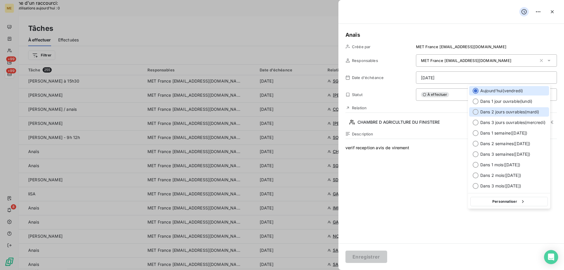
click at [490, 109] on span "Dans 2 jours ouvrables ( [DATE] )" at bounding box center [509, 112] width 59 height 6
type input "[DATE]"
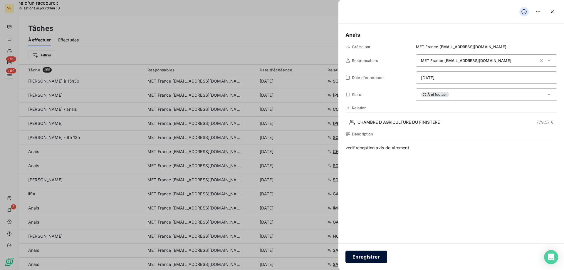
click at [372, 258] on button "Enregistrer" at bounding box center [366, 256] width 42 height 12
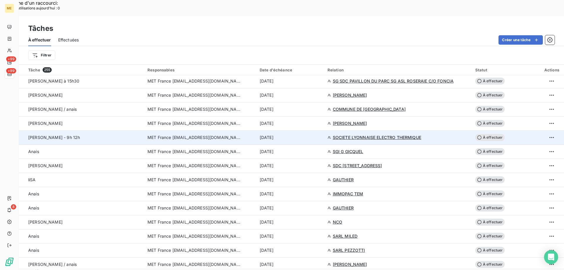
click at [313, 134] on div "[DATE]" at bounding box center [289, 137] width 61 height 6
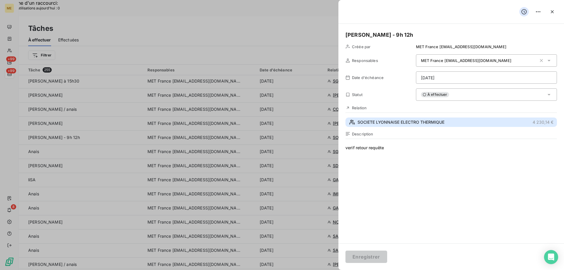
click at [440, 122] on span "SOCIETE LYONNAISE ELECTRO THERMIQUE" at bounding box center [400, 122] width 87 height 6
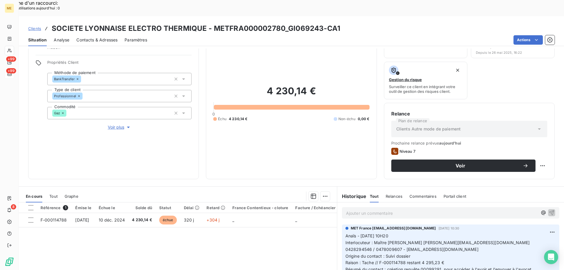
scroll to position [78, 0]
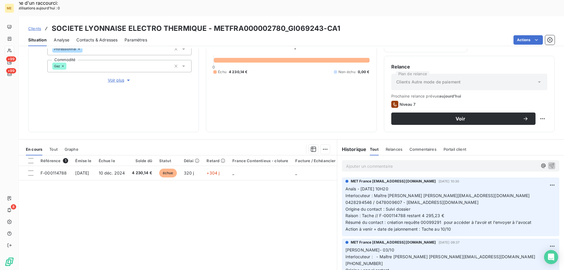
click at [52, 147] on span "Tout" at bounding box center [53, 149] width 8 height 5
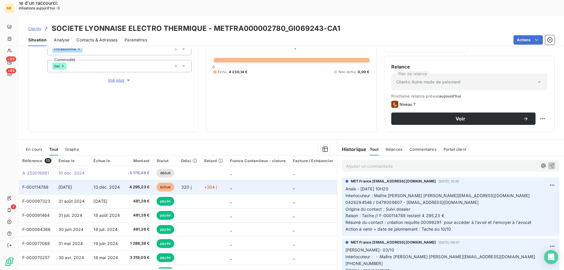
click at [138, 184] on span "4 295,23 €" at bounding box center [139, 187] width 22 height 6
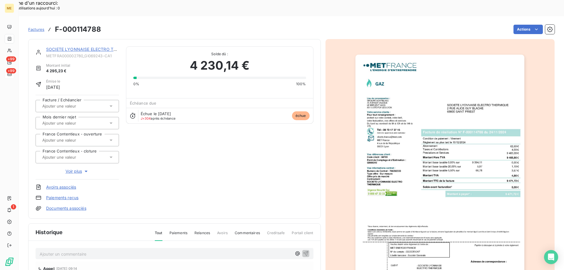
click at [434, 124] on img "button" at bounding box center [439, 174] width 169 height 239
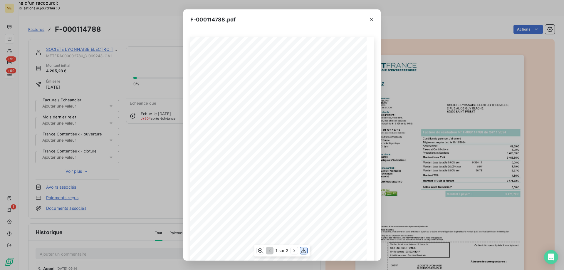
click at [304, 249] on icon "button" at bounding box center [304, 250] width 6 height 6
drag, startPoint x: 370, startPoint y: 20, endPoint x: 331, endPoint y: 21, distance: 38.2
click at [368, 19] on button "button" at bounding box center [371, 19] width 9 height 9
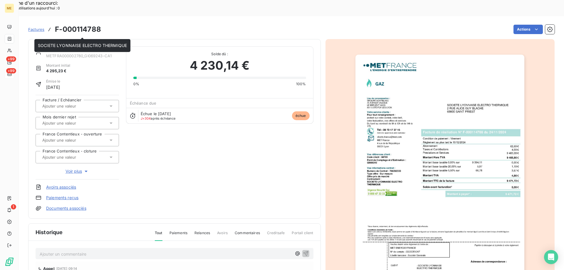
click at [85, 47] on link "SOCIETE LYONNAISE ELECTRO THERMIQUE" at bounding box center [90, 49] width 89 height 5
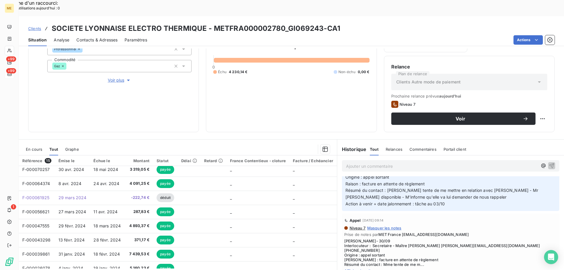
scroll to position [176, 0]
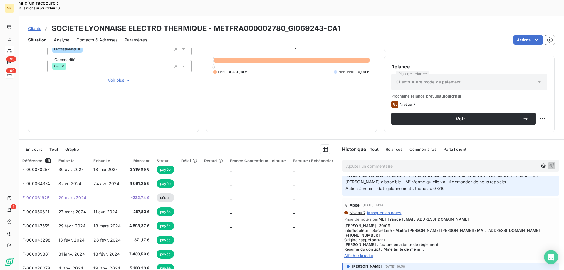
click at [362, 253] on span "Afficher la suite" at bounding box center [450, 255] width 213 height 5
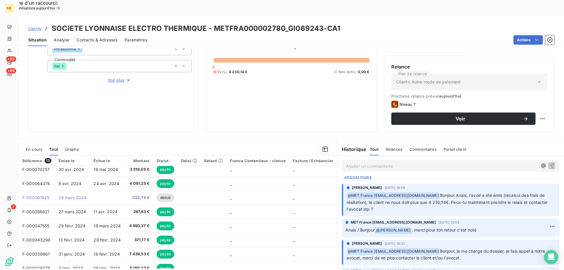
scroll to position [235, 0]
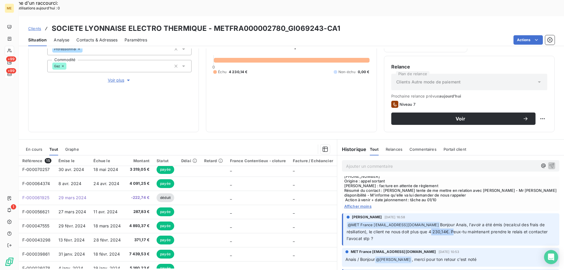
drag, startPoint x: 427, startPoint y: 198, endPoint x: 450, endPoint y: 200, distance: 23.0
click at [450, 221] on p "﻿ @ MET [GEOGRAPHIC_DATA] [EMAIL_ADDRESS][DOMAIN_NAME] Bonjour Anais, l'avoir a…" at bounding box center [450, 231] width 209 height 21
click at [452, 222] on span "Bonjour Anais, l'avoir a été émis (recalcul des frais de résiliation), le clien…" at bounding box center [447, 231] width 202 height 19
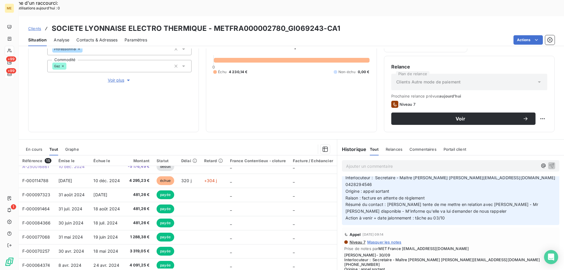
scroll to position [0, 0]
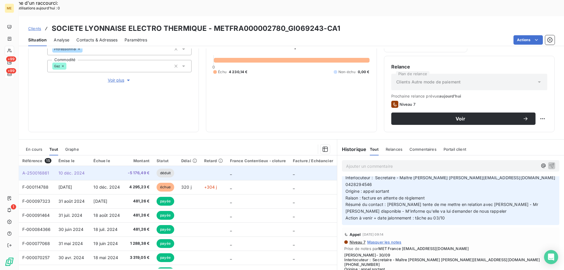
click at [224, 166] on td at bounding box center [213, 173] width 26 height 14
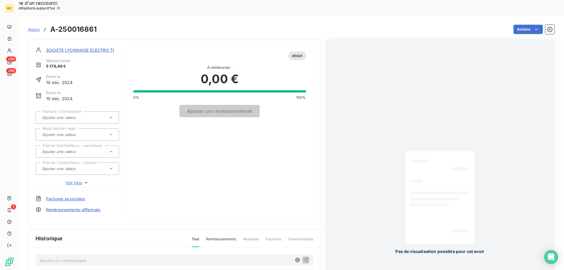
click at [86, 47] on span "SOCIETE LYONNAISE ELECTRO THERMIQUE" at bounding box center [90, 50] width 88 height 6
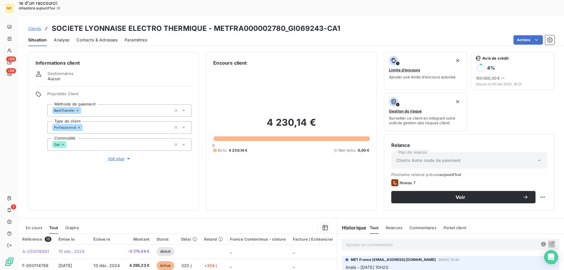
scroll to position [29, 0]
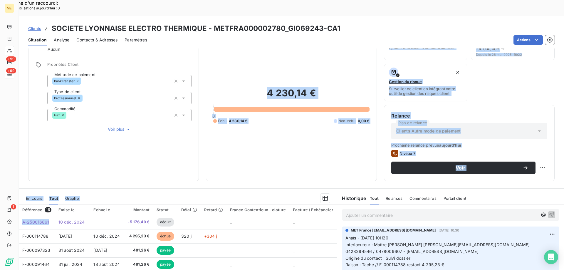
drag, startPoint x: 50, startPoint y: 206, endPoint x: 58, endPoint y: 127, distance: 78.7
click at [43, 151] on div "Informations client Gestionnaires Aucun Propriétés Client Méthode de paiement B…" at bounding box center [291, 166] width 545 height 237
drag, startPoint x: 148, startPoint y: 206, endPoint x: 135, endPoint y: 125, distance: 81.7
click at [131, 134] on div "Informations client Gestionnaires Aucun Propriétés Client Méthode de paiement B…" at bounding box center [291, 166] width 545 height 237
click at [281, 130] on div "4 230,14 € 0 Échu 4 230,14 € Non-échu 0,00 €" at bounding box center [291, 105] width 156 height 137
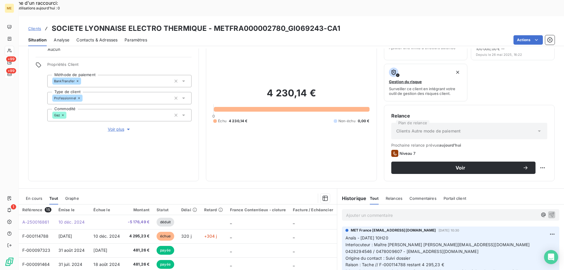
click at [427, 209] on div "Ajouter un commentaire ﻿" at bounding box center [450, 214] width 217 height 11
click at [423, 211] on p "Ajouter un commentaire ﻿" at bounding box center [441, 214] width 191 height 7
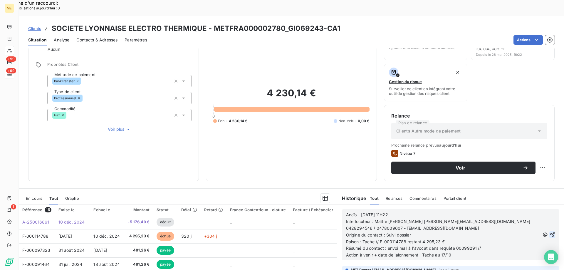
click at [549, 232] on icon "button" at bounding box center [552, 235] width 6 height 6
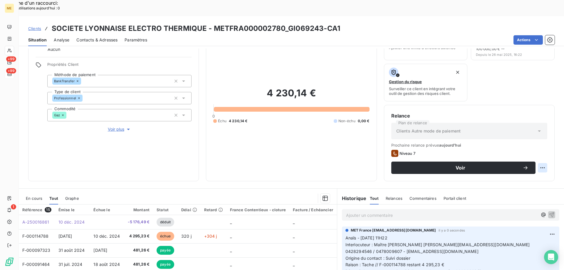
click at [499, 167] on div "Replanifier cette action" at bounding box center [513, 164] width 53 height 9
select select "9"
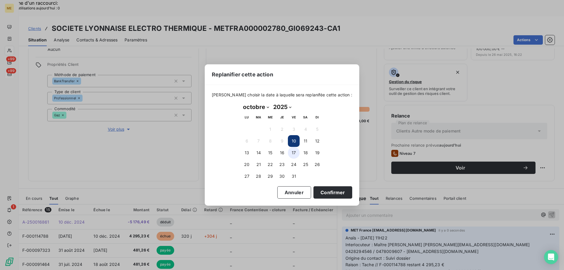
click at [295, 152] on button "17" at bounding box center [294, 153] width 12 height 12
click at [325, 191] on button "Confirmer" at bounding box center [332, 192] width 39 height 12
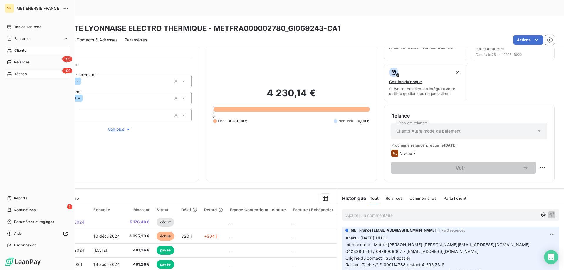
click at [14, 75] on div "Tâches" at bounding box center [17, 73] width 20 height 5
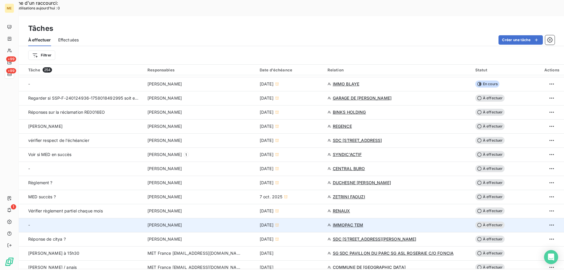
scroll to position [294, 0]
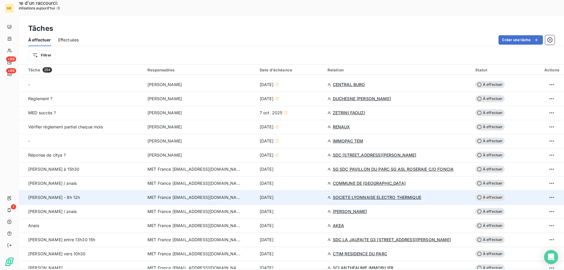
click at [297, 194] on div "[DATE]" at bounding box center [289, 197] width 61 height 6
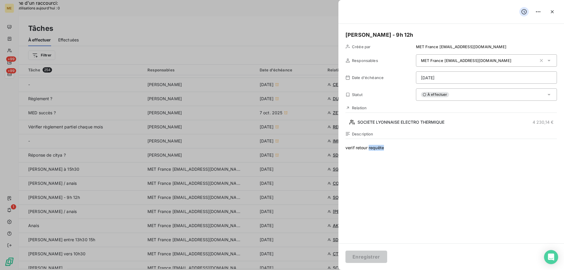
drag, startPoint x: 392, startPoint y: 149, endPoint x: 369, endPoint y: 149, distance: 22.6
click at [369, 149] on span "verif retour requête" at bounding box center [450, 201] width 211 height 113
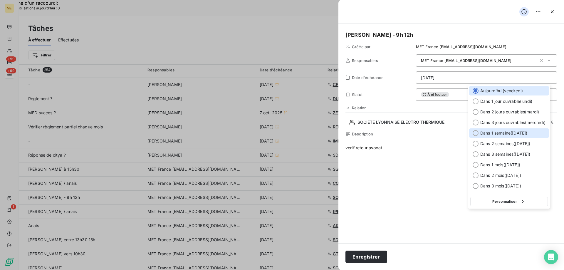
click at [515, 135] on span "Dans 1 semaine ( [DATE] )" at bounding box center [503, 133] width 47 height 6
type input "[DATE]"
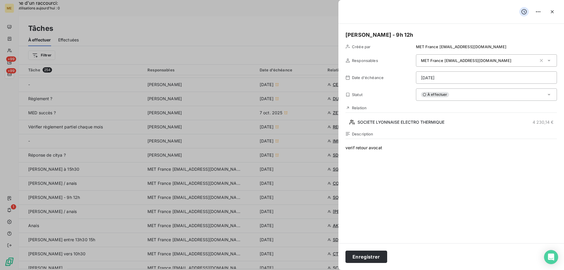
click at [392, 252] on div "Enregistrer" at bounding box center [450, 256] width 225 height 27
click at [379, 255] on button "Enregistrer" at bounding box center [366, 256] width 42 height 12
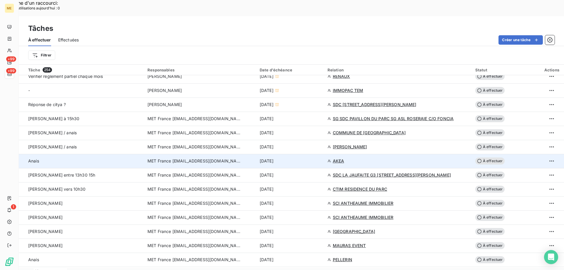
scroll to position [352, 0]
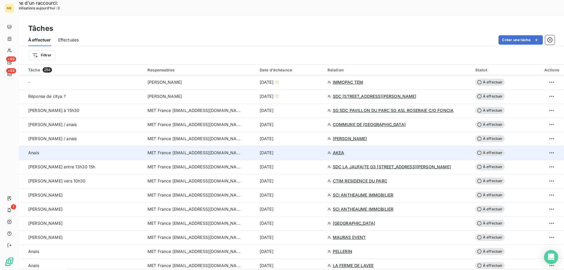
click at [311, 150] on div "[DATE]" at bounding box center [289, 153] width 61 height 6
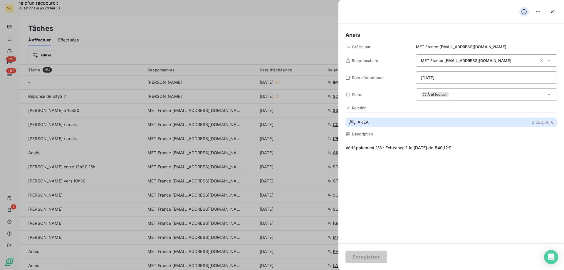
click at [415, 119] on button "AKEA 2 520,36 €" at bounding box center [450, 121] width 211 height 9
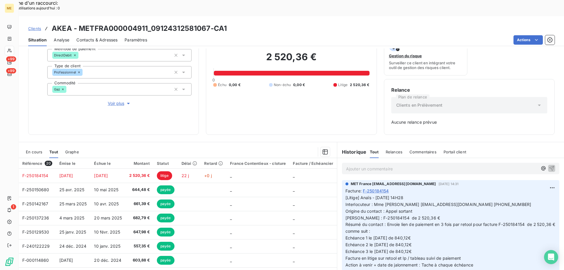
scroll to position [58, 0]
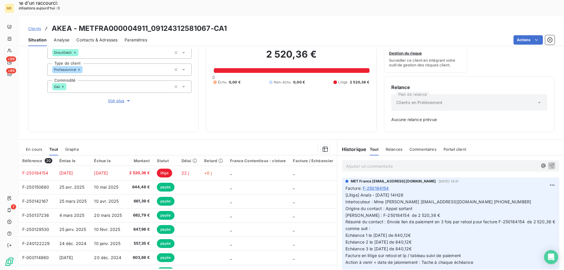
click at [38, 147] on span "En cours" at bounding box center [34, 149] width 16 height 5
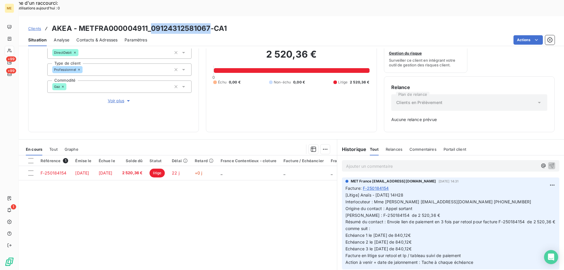
drag, startPoint x: 209, startPoint y: 10, endPoint x: 151, endPoint y: 12, distance: 57.9
click at [151, 23] on h3 "AKEA - METFRA000004911_09124312581067-CA1" at bounding box center [139, 28] width 175 height 11
drag, startPoint x: 148, startPoint y: 12, endPoint x: 79, endPoint y: 13, distance: 69.6
click at [79, 23] on h3 "AKEA - METFRA000004911_09124312581067-CA1" at bounding box center [139, 28] width 175 height 11
drag, startPoint x: 169, startPoint y: 16, endPoint x: 114, endPoint y: 14, distance: 54.9
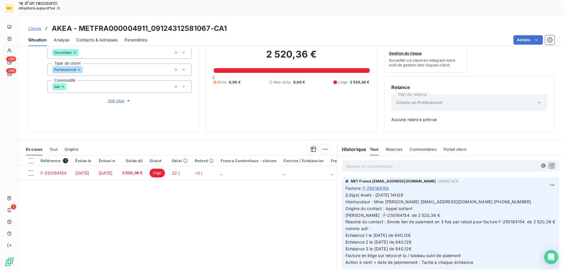
click at [169, 23] on h3 "AKEA - METFRA000004911_09124312581067-CA1" at bounding box center [139, 28] width 175 height 11
drag, startPoint x: 146, startPoint y: 12, endPoint x: 78, endPoint y: 14, distance: 67.8
click at [78, 23] on h3 "AKEA - METFRA000004911_09124312581067-CA1" at bounding box center [139, 28] width 175 height 11
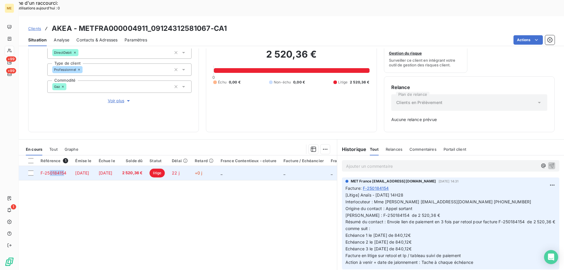
drag, startPoint x: 65, startPoint y: 158, endPoint x: 52, endPoint y: 161, distance: 13.2
click at [50, 166] on td "F-250184154" at bounding box center [54, 173] width 35 height 14
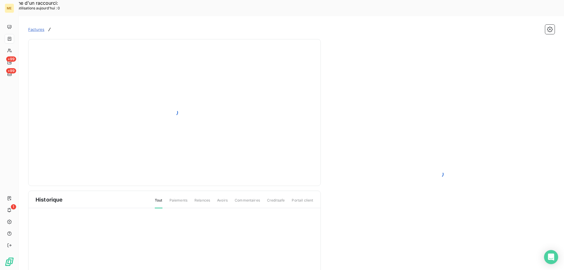
click at [63, 195] on span "Historique" at bounding box center [49, 199] width 27 height 8
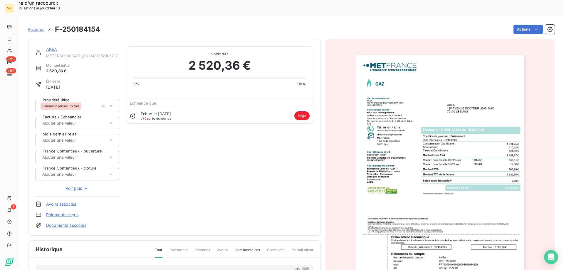
click at [53, 47] on link "AKEA" at bounding box center [51, 49] width 11 height 5
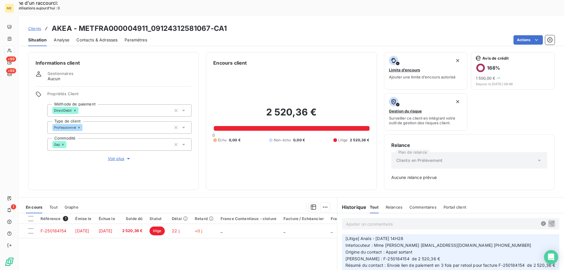
scroll to position [29, 0]
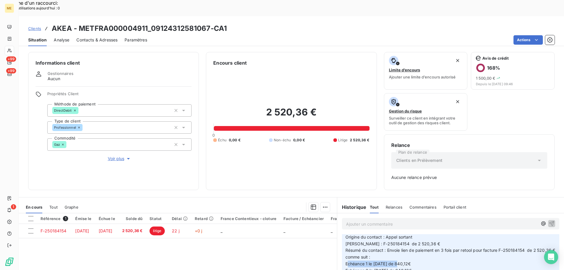
drag, startPoint x: 367, startPoint y: 248, endPoint x: 421, endPoint y: 245, distance: 54.7
click at [419, 246] on p "[Litige] Anaïs - [DATE] 14H28 Interlocuteur : Mme [PERSON_NAME] [EMAIL_ADDRESS]…" at bounding box center [450, 257] width 210 height 74
click at [411, 220] on p "Ajouter un commentaire ﻿" at bounding box center [441, 223] width 191 height 7
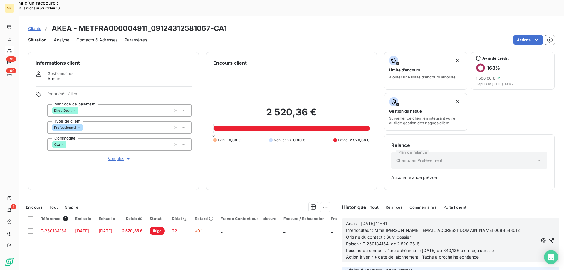
scroll to position [62, 0]
click at [548, 237] on icon "button" at bounding box center [551, 240] width 6 height 6
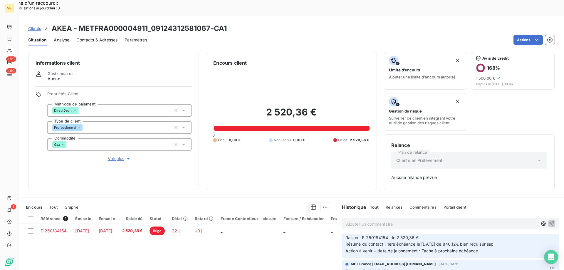
scroll to position [84, 0]
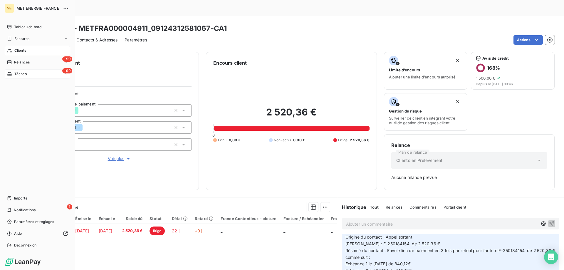
click at [11, 73] on icon at bounding box center [9, 74] width 5 height 5
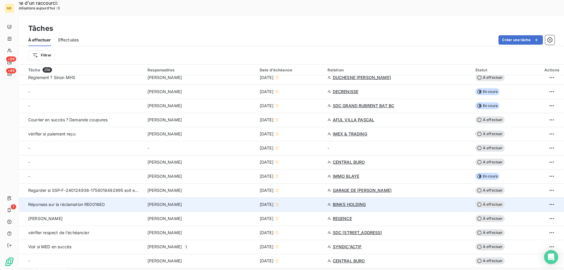
scroll to position [264, 0]
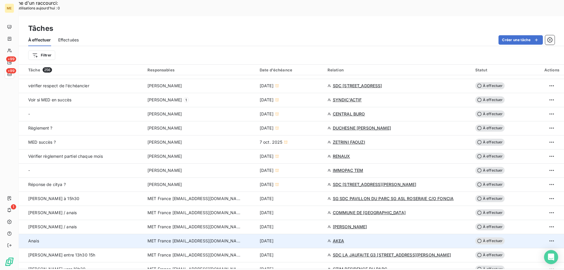
click at [300, 238] on div "[DATE]" at bounding box center [289, 241] width 61 height 6
